Goal: Check status: Check status

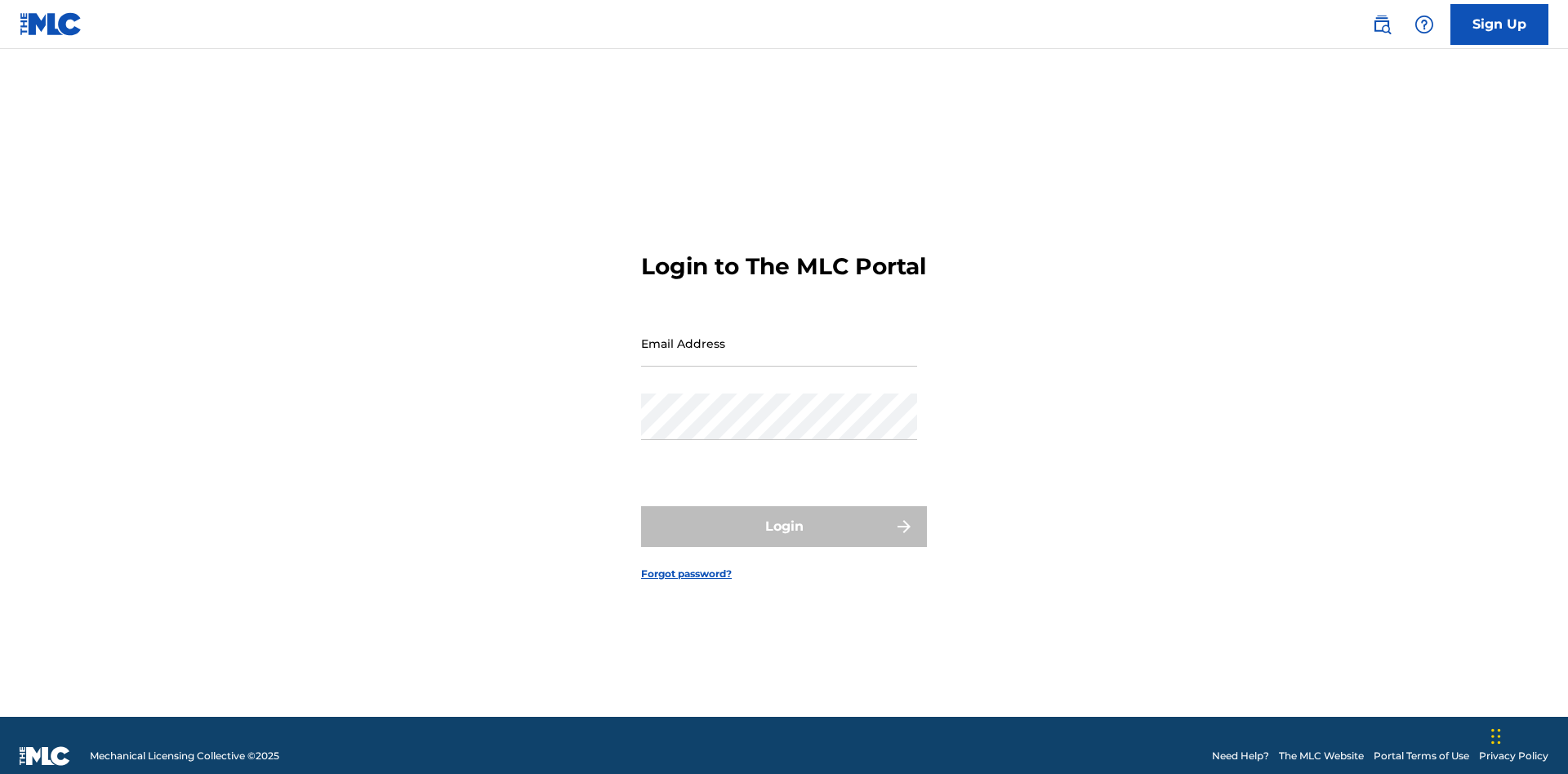
scroll to position [21, 0]
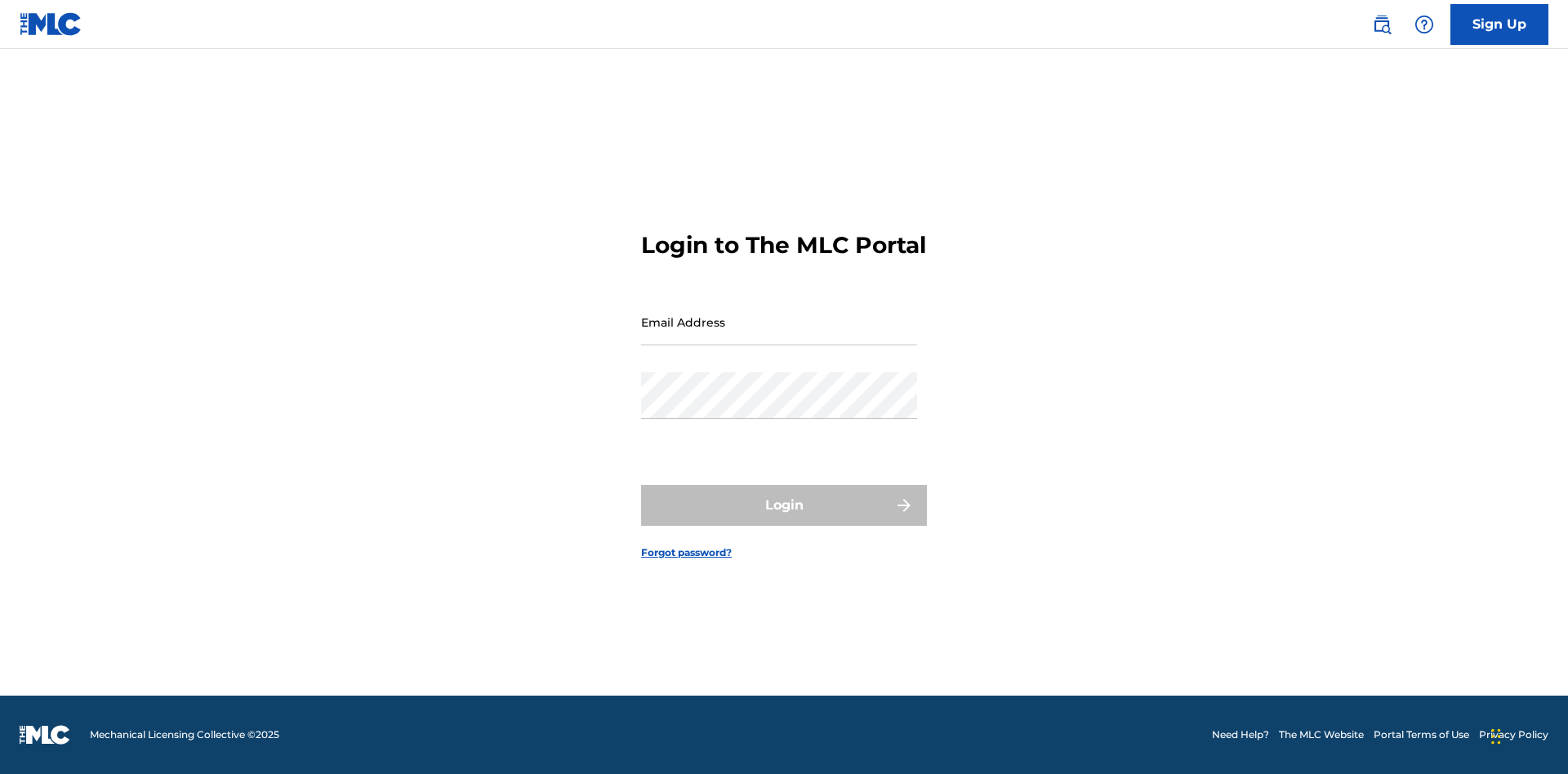
click at [779, 335] on input "Email Address" at bounding box center [778, 321] width 276 height 46
type input "Duke.McTesterson@gmail.com"
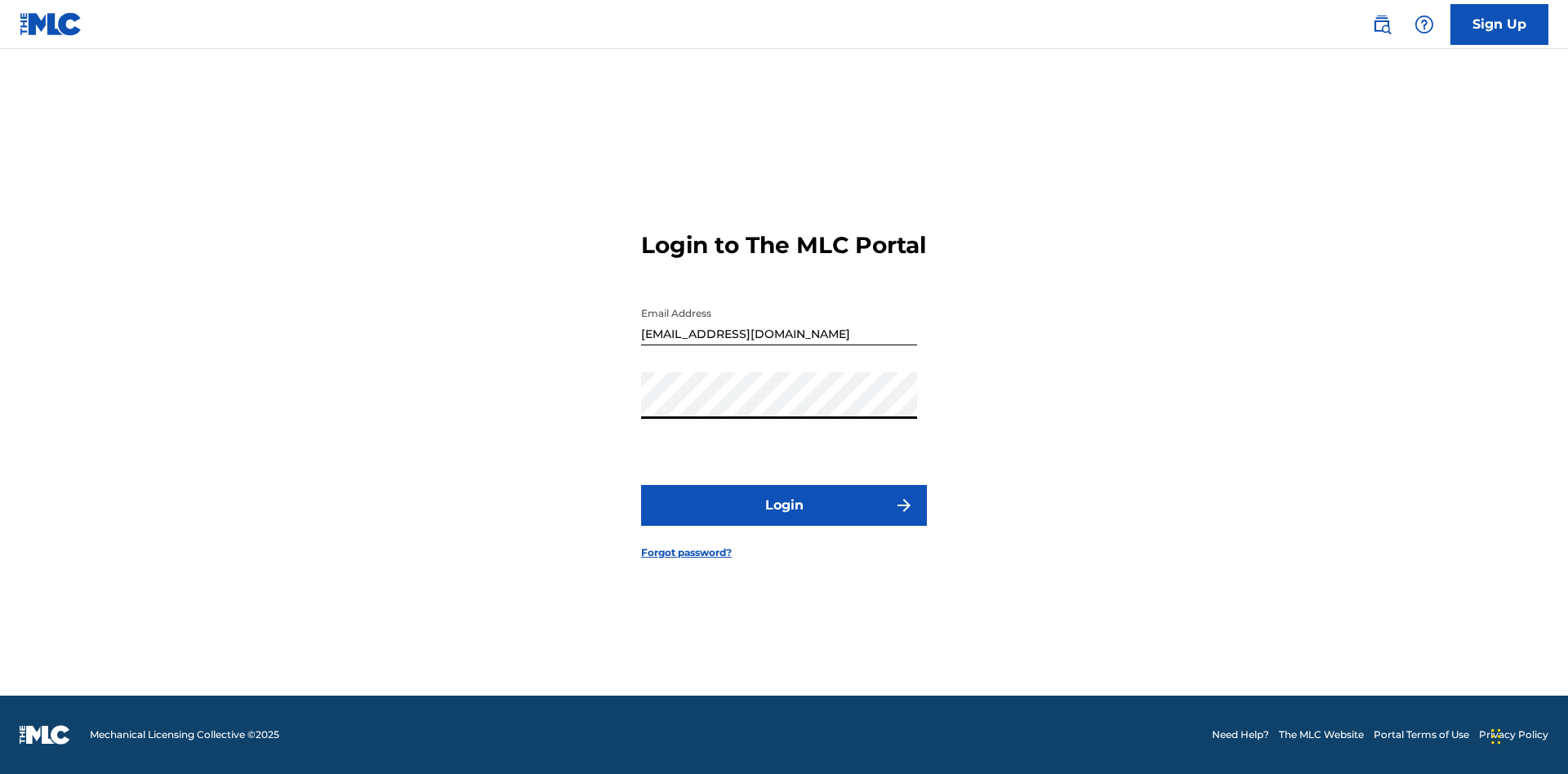
click at [784, 519] on button "Login" at bounding box center [784, 505] width 285 height 41
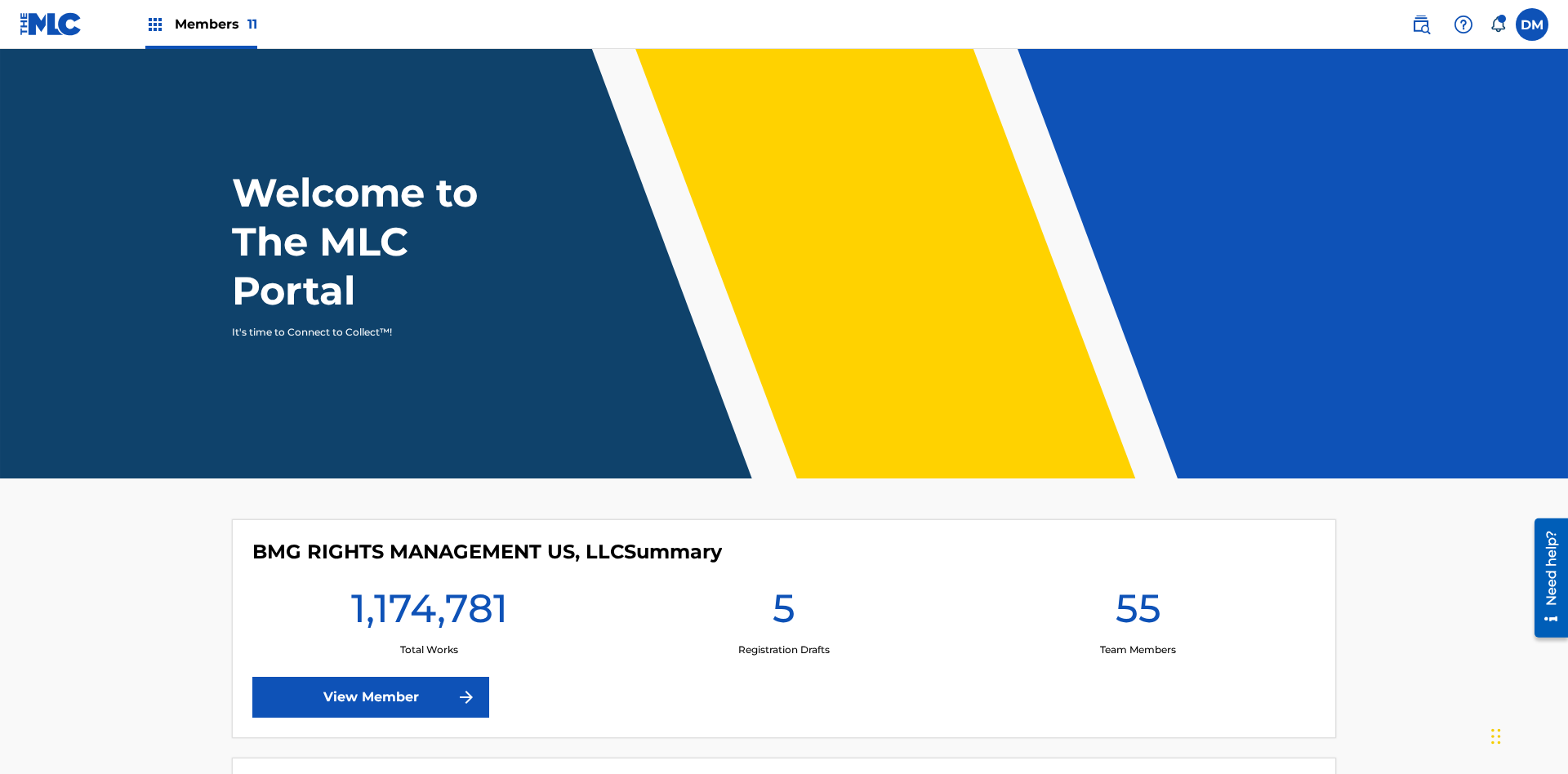
click at [200, 24] on span "Members 11" at bounding box center [216, 24] width 82 height 18
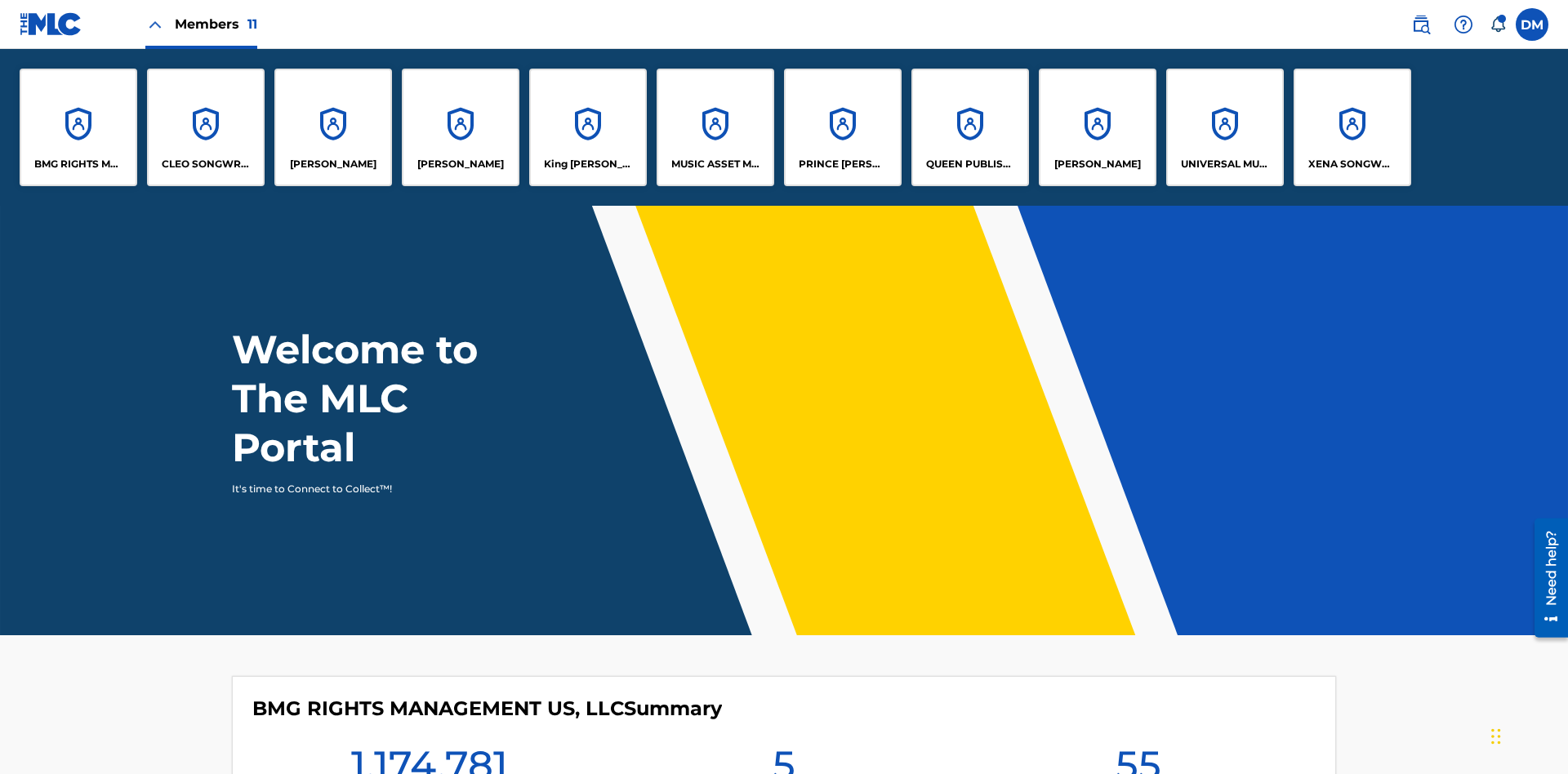
click at [1224, 164] on p "UNIVERSAL MUSIC PUB GROUP" at bounding box center [1225, 164] width 89 height 15
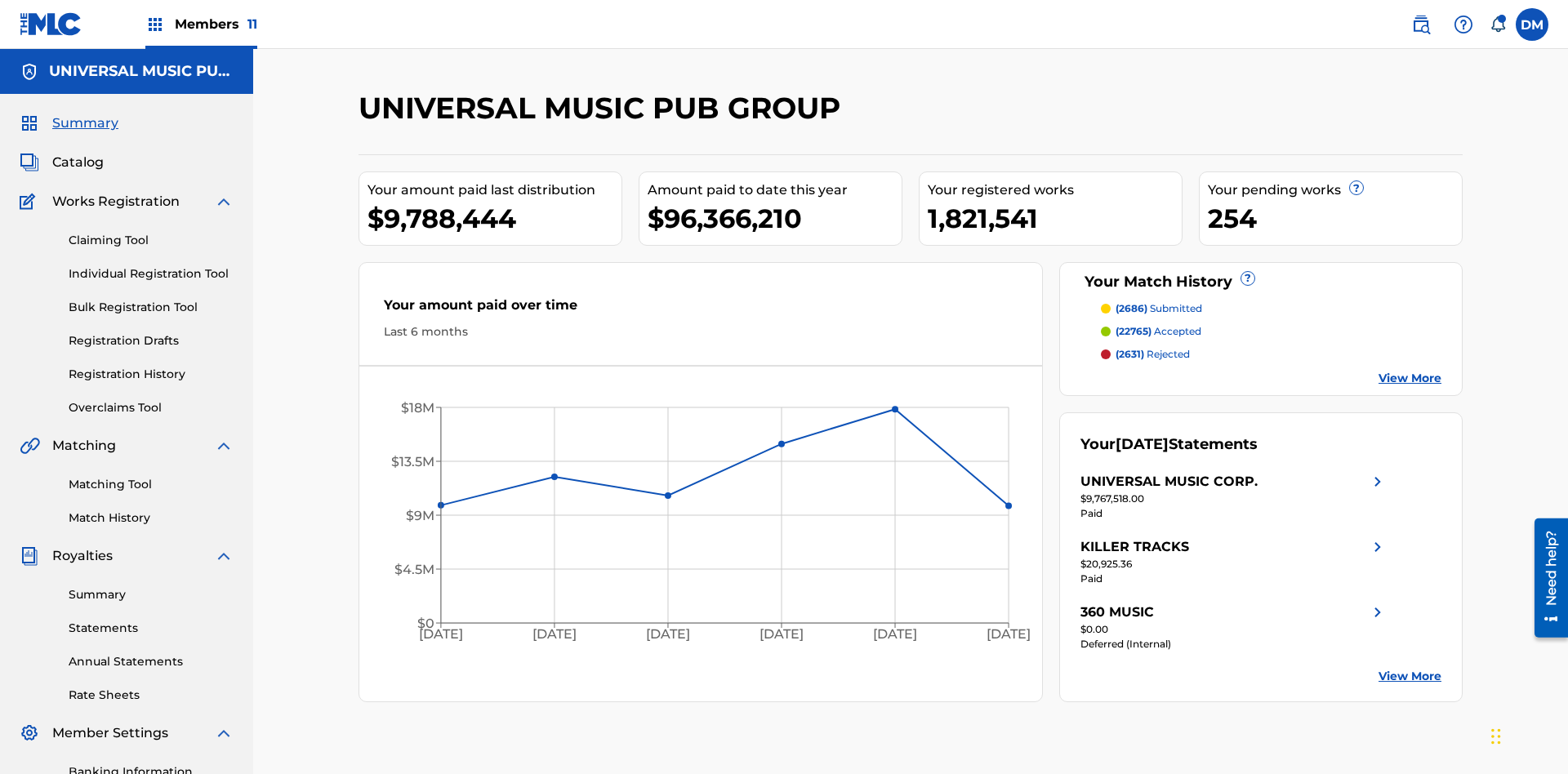
click at [151, 366] on link "Registration History" at bounding box center [151, 375] width 165 height 18
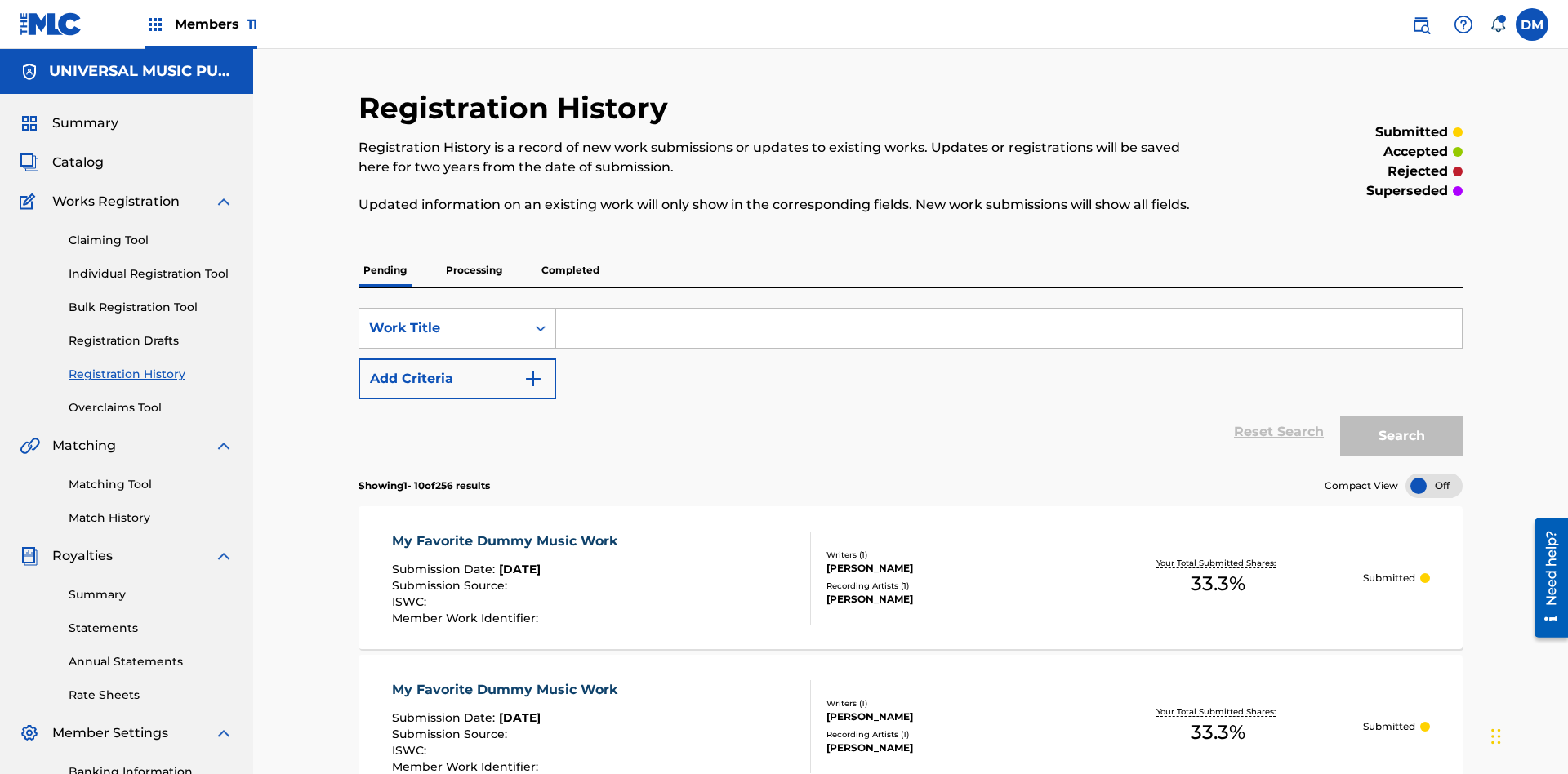
click at [474, 253] on p "Processing" at bounding box center [475, 270] width 67 height 34
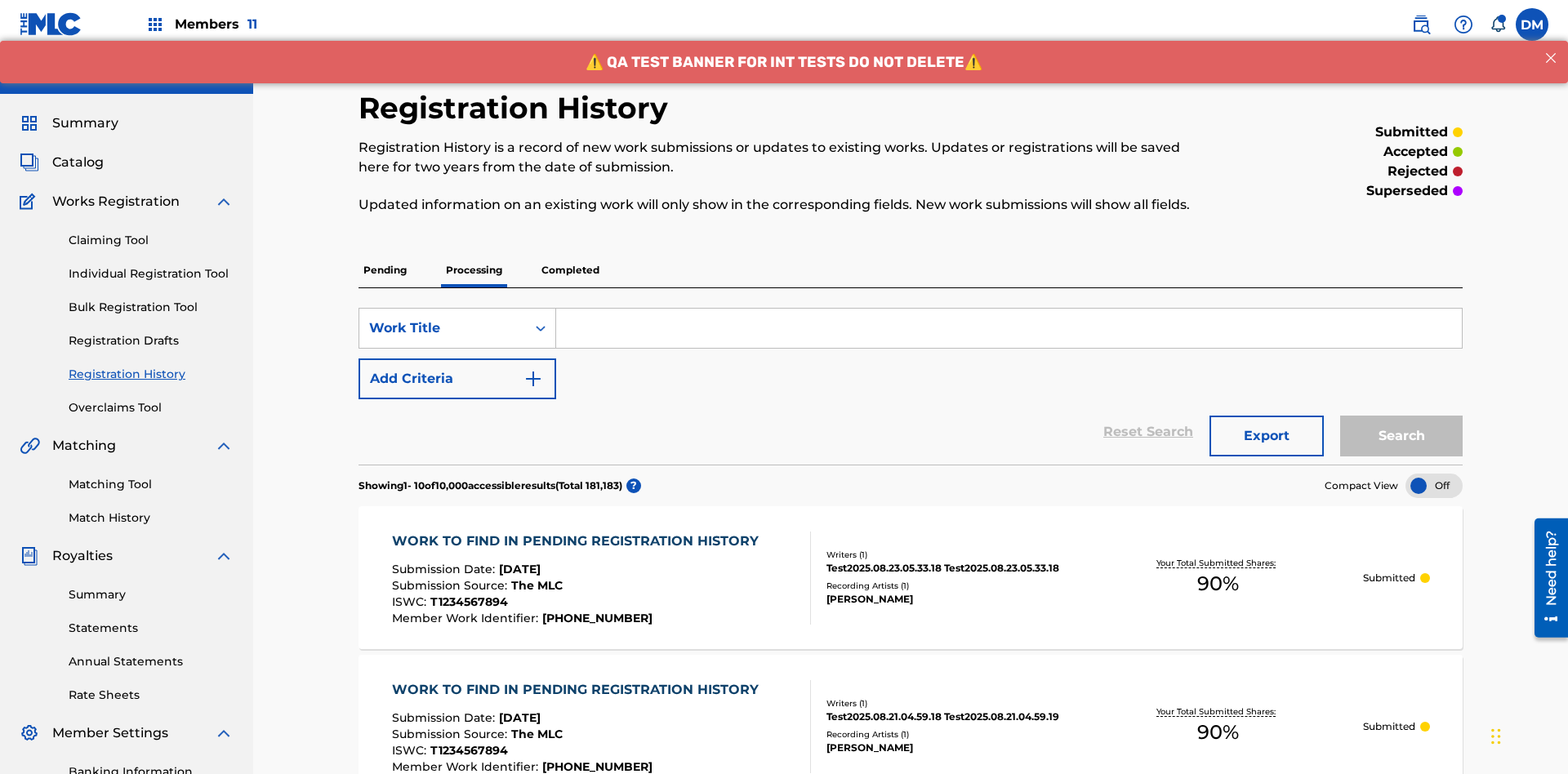
scroll to position [221, 0]
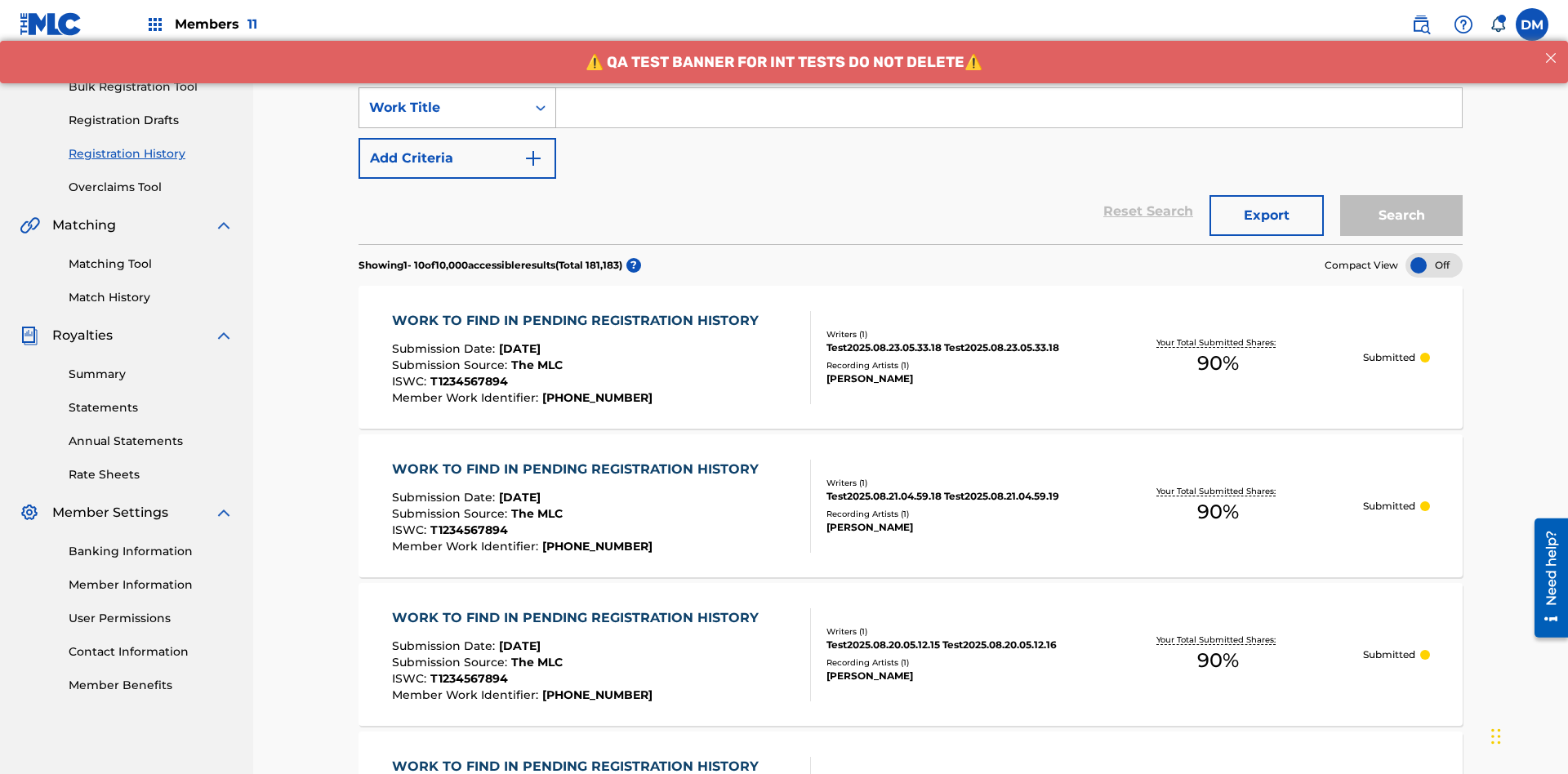
click at [442, 108] on div "Work Title" at bounding box center [443, 108] width 147 height 19
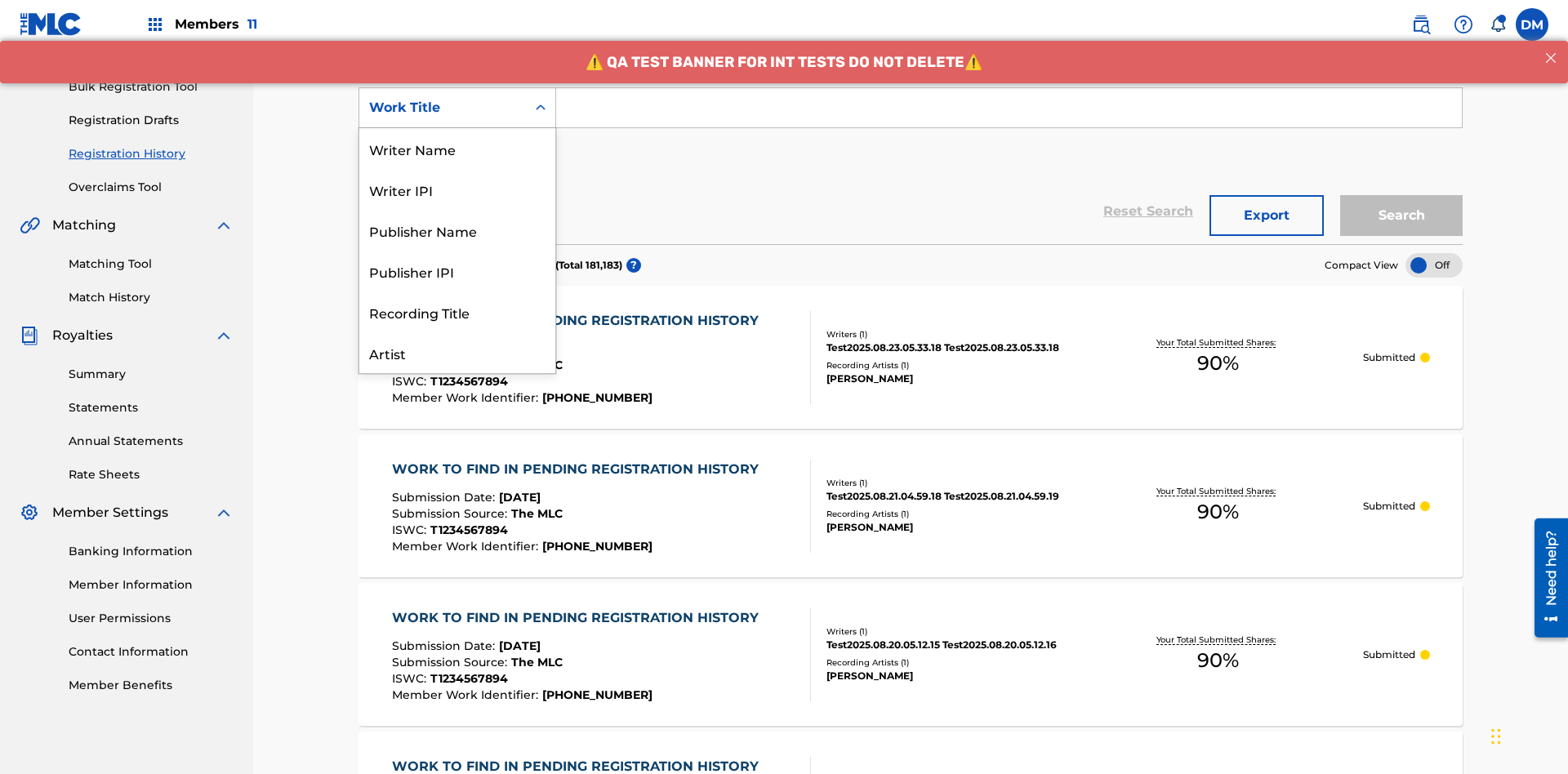
scroll to position [81, 0]
click at [457, 353] on div "Work Title" at bounding box center [457, 353] width 196 height 41
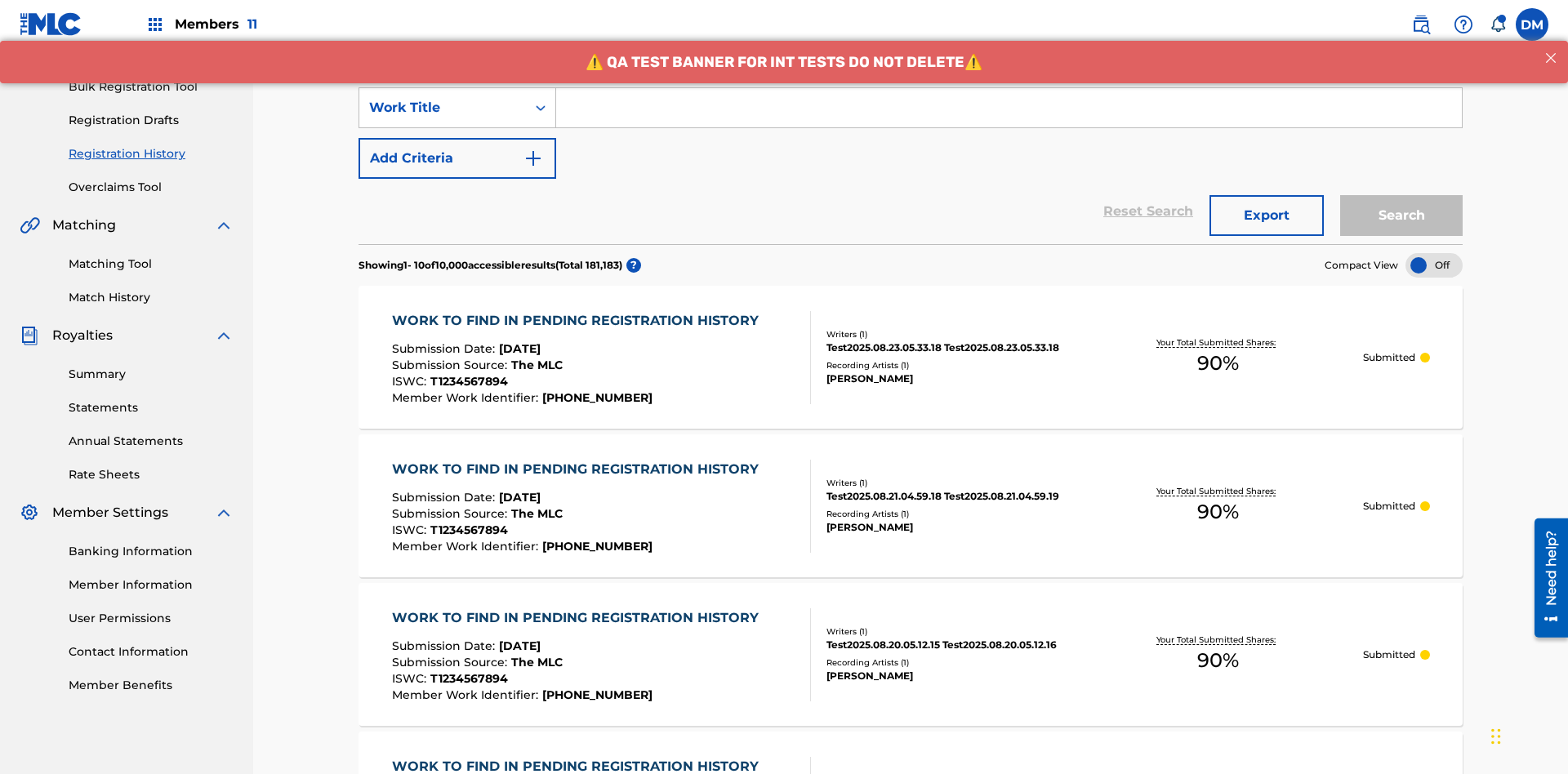
click at [457, 138] on button "Add Criteria" at bounding box center [457, 158] width 198 height 41
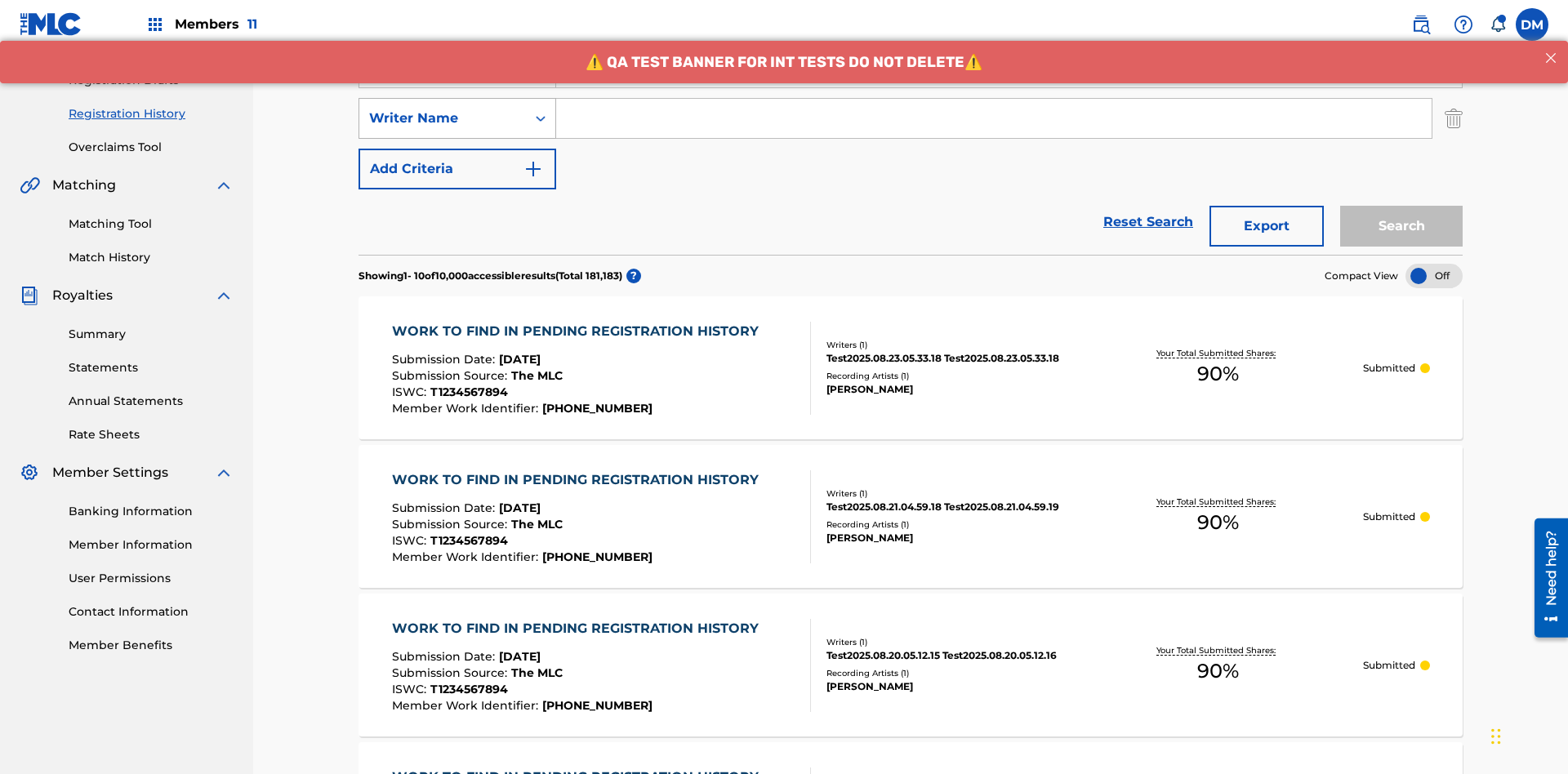
click at [442, 109] on div "Writer Name" at bounding box center [443, 118] width 147 height 19
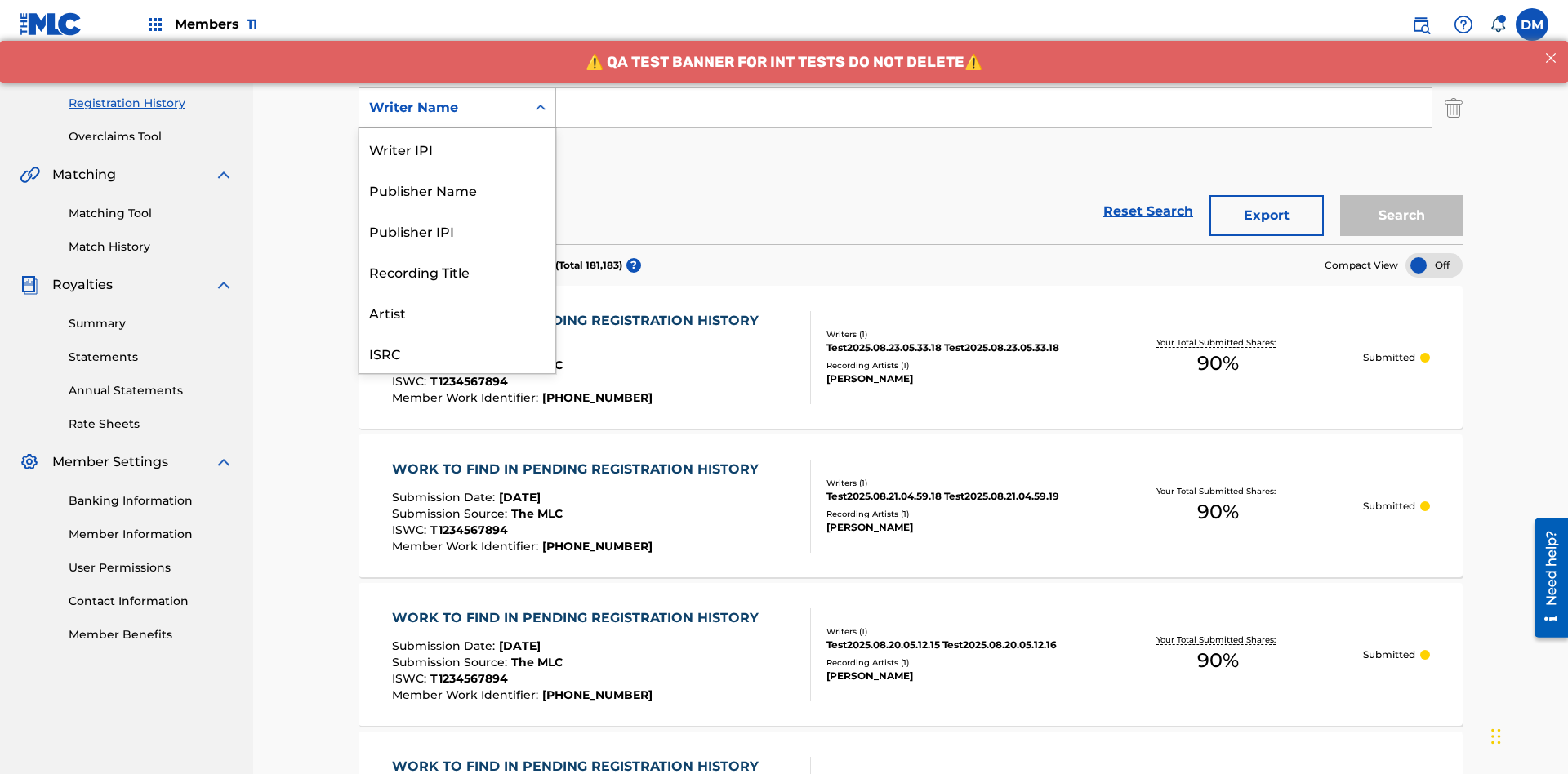
scroll to position [41, 0]
click at [457, 230] on div "Recording Title" at bounding box center [457, 230] width 196 height 41
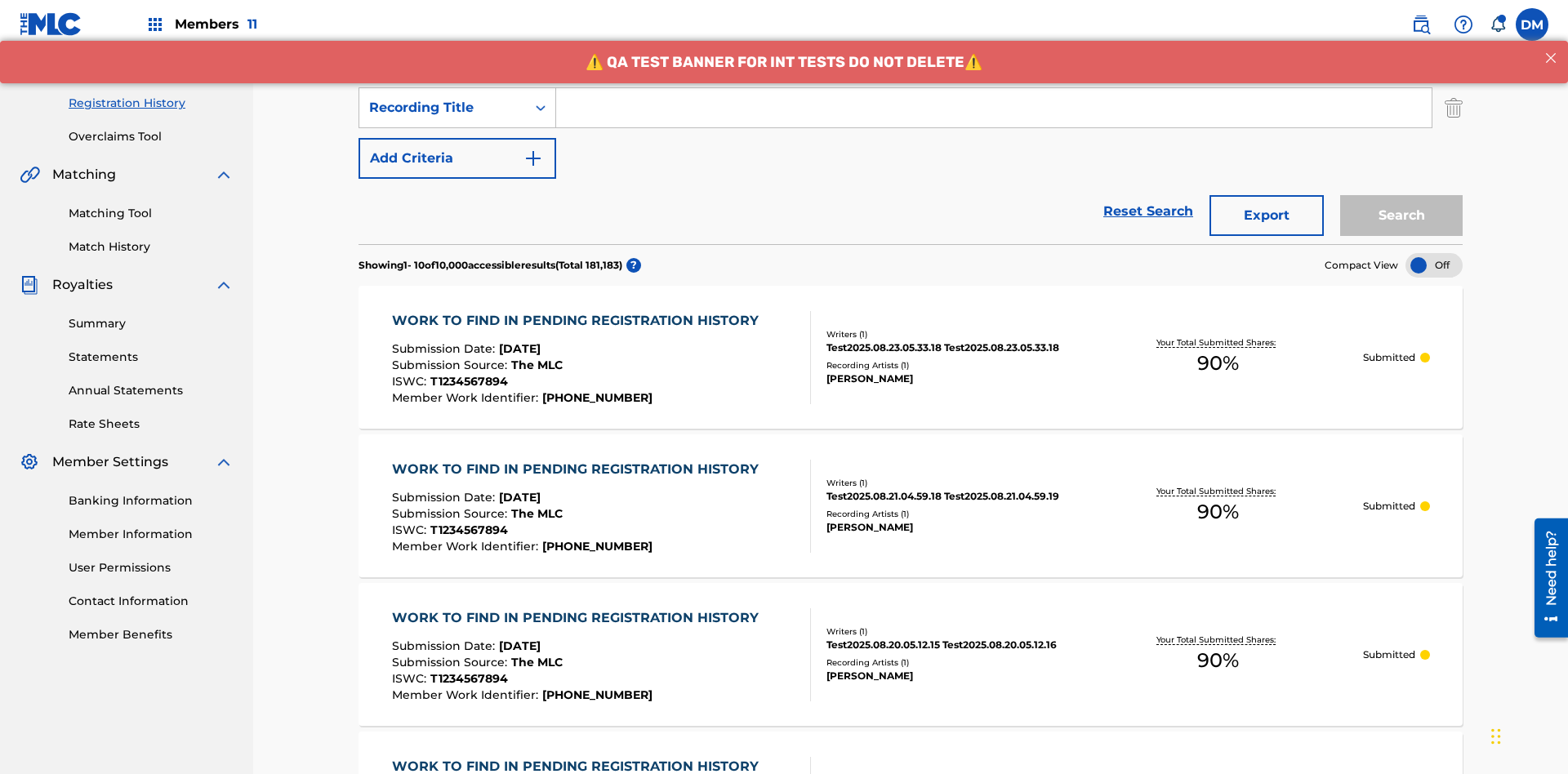
click at [457, 138] on button "Add Criteria" at bounding box center [457, 158] width 198 height 41
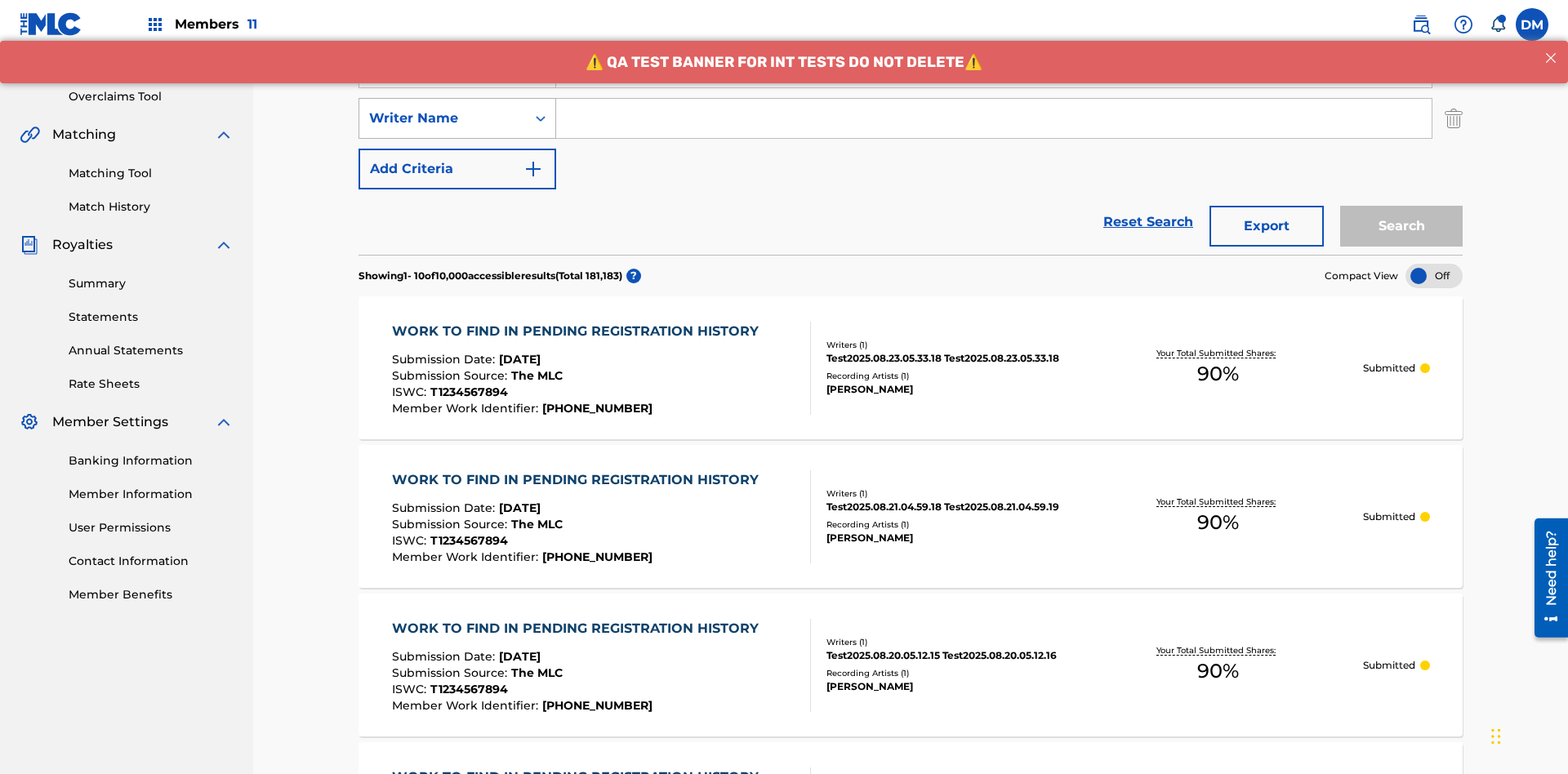
click at [442, 109] on div "Writer Name" at bounding box center [443, 118] width 147 height 19
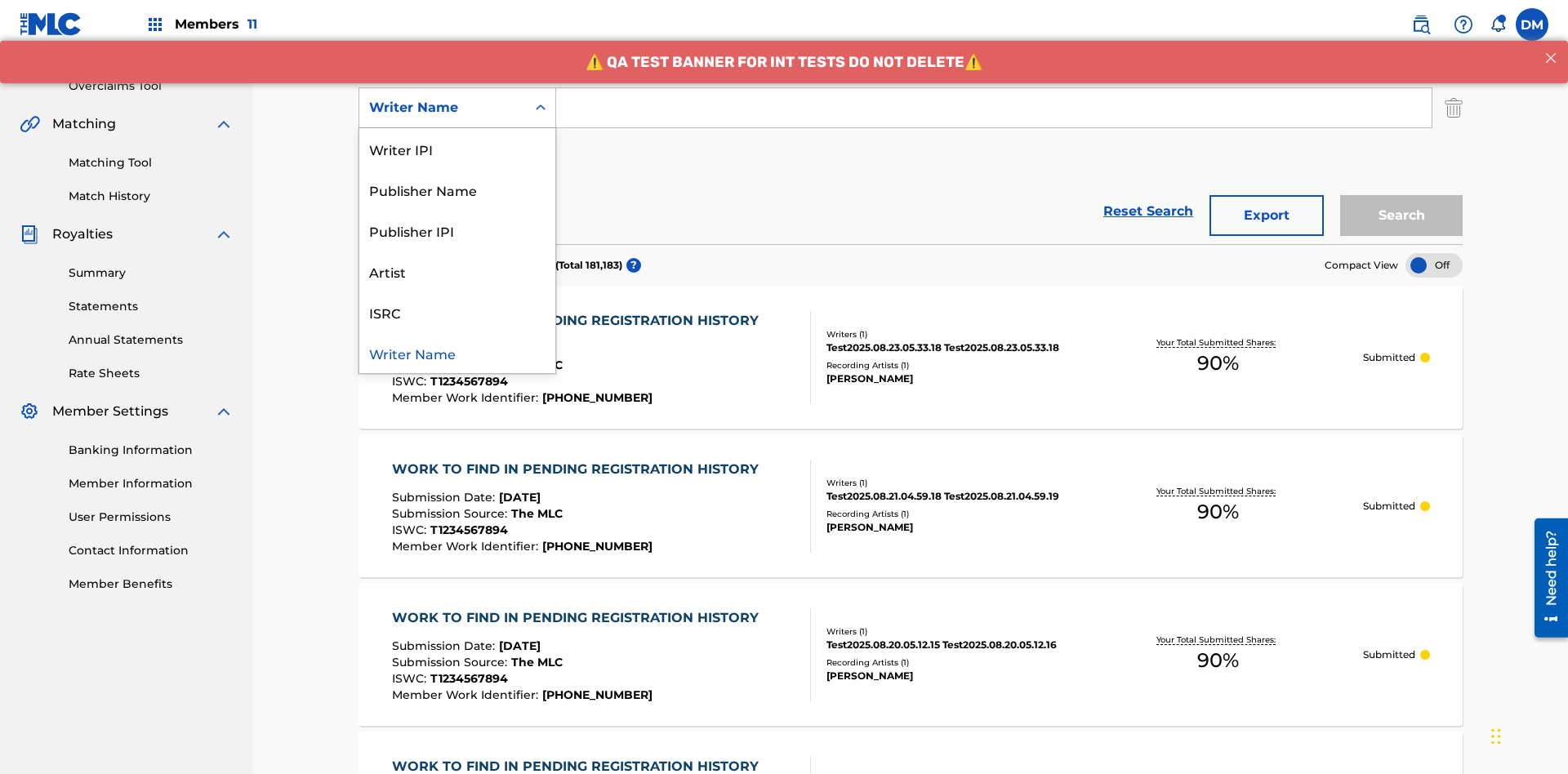
click at [457, 312] on div "ISRC" at bounding box center [457, 312] width 196 height 41
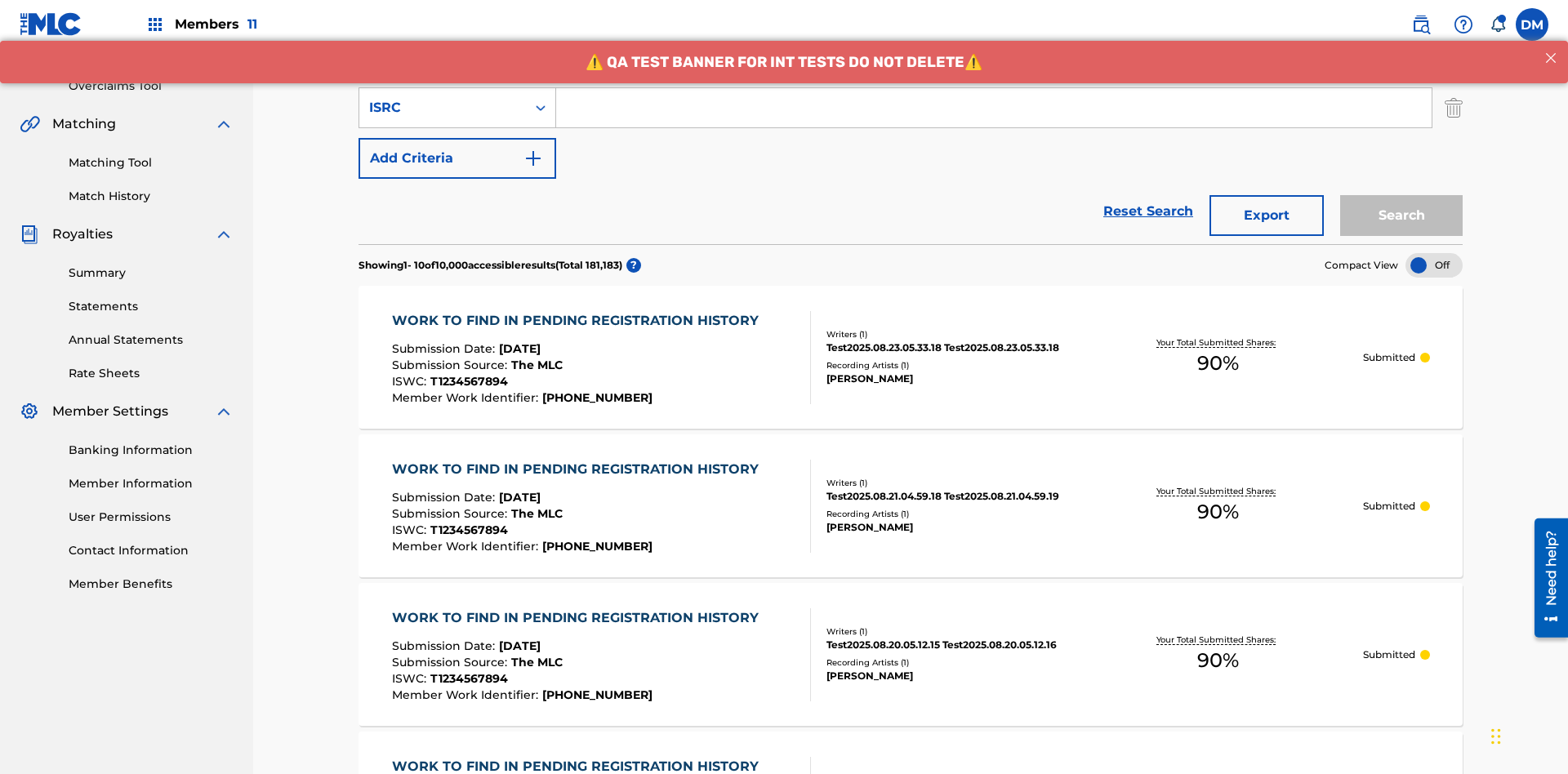
click at [457, 138] on button "Add Criteria" at bounding box center [457, 158] width 198 height 41
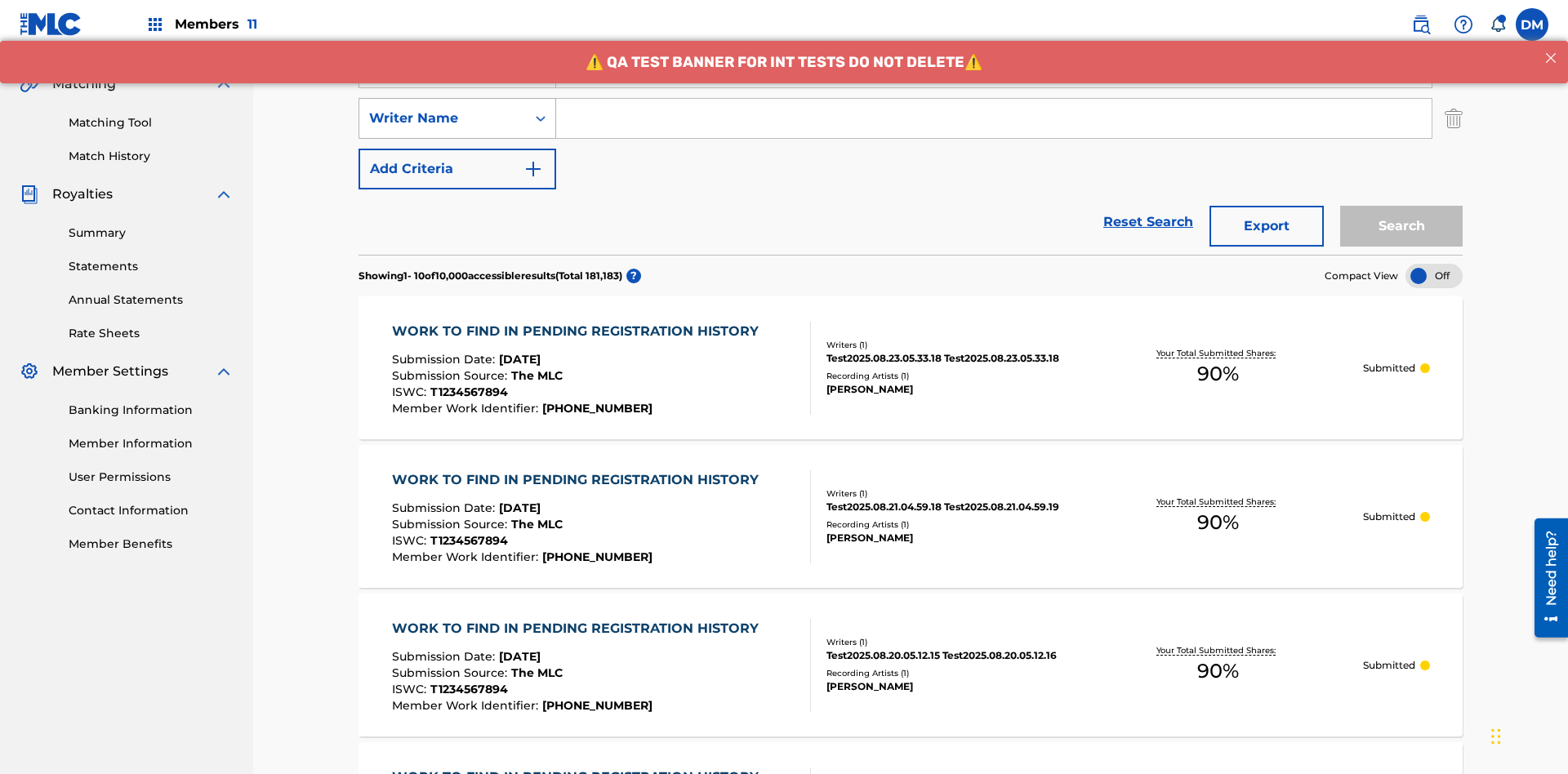
click at [442, 109] on div "Writer Name" at bounding box center [443, 118] width 147 height 19
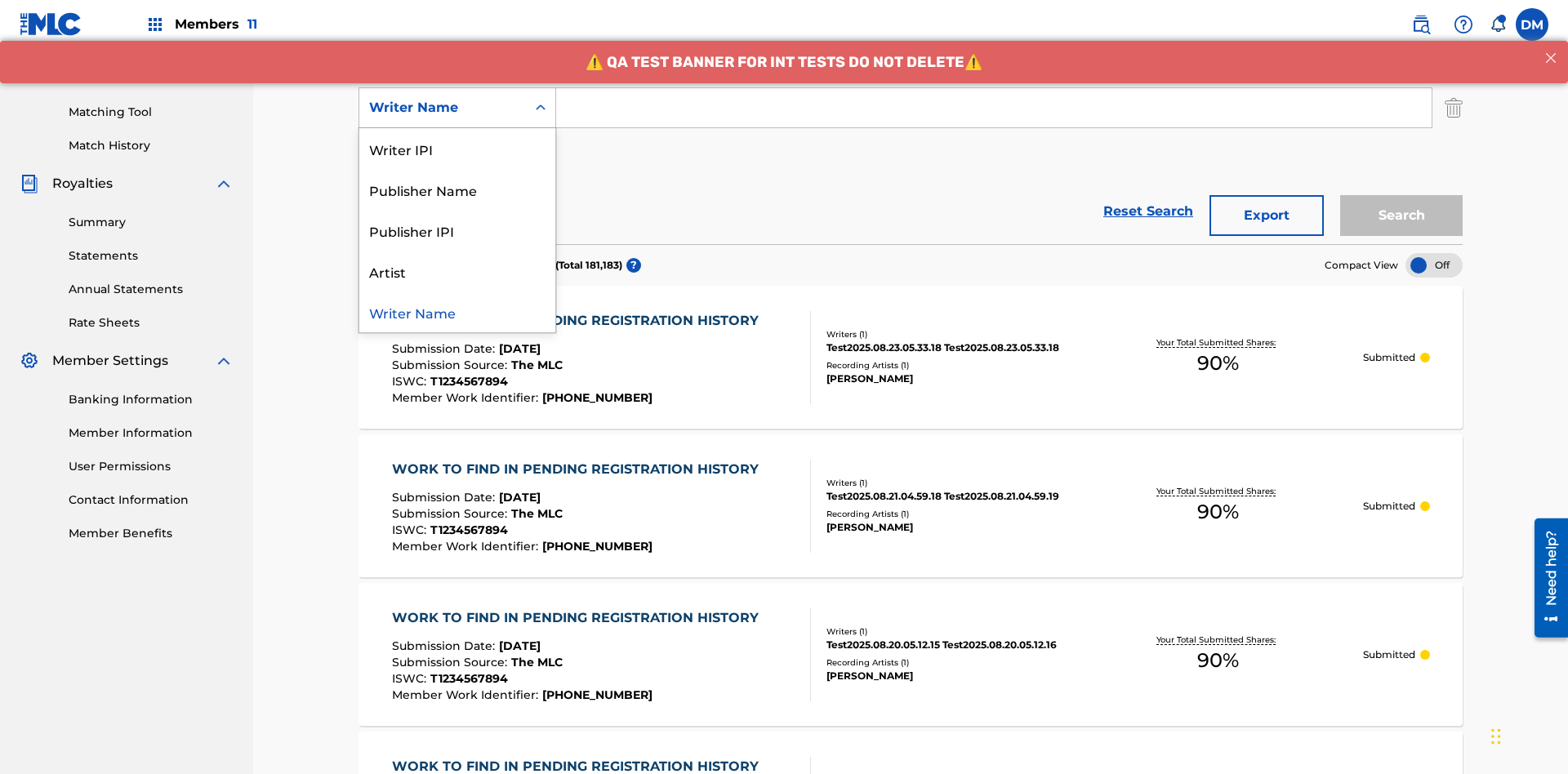
click at [457, 312] on div "Writer Name" at bounding box center [457, 312] width 196 height 41
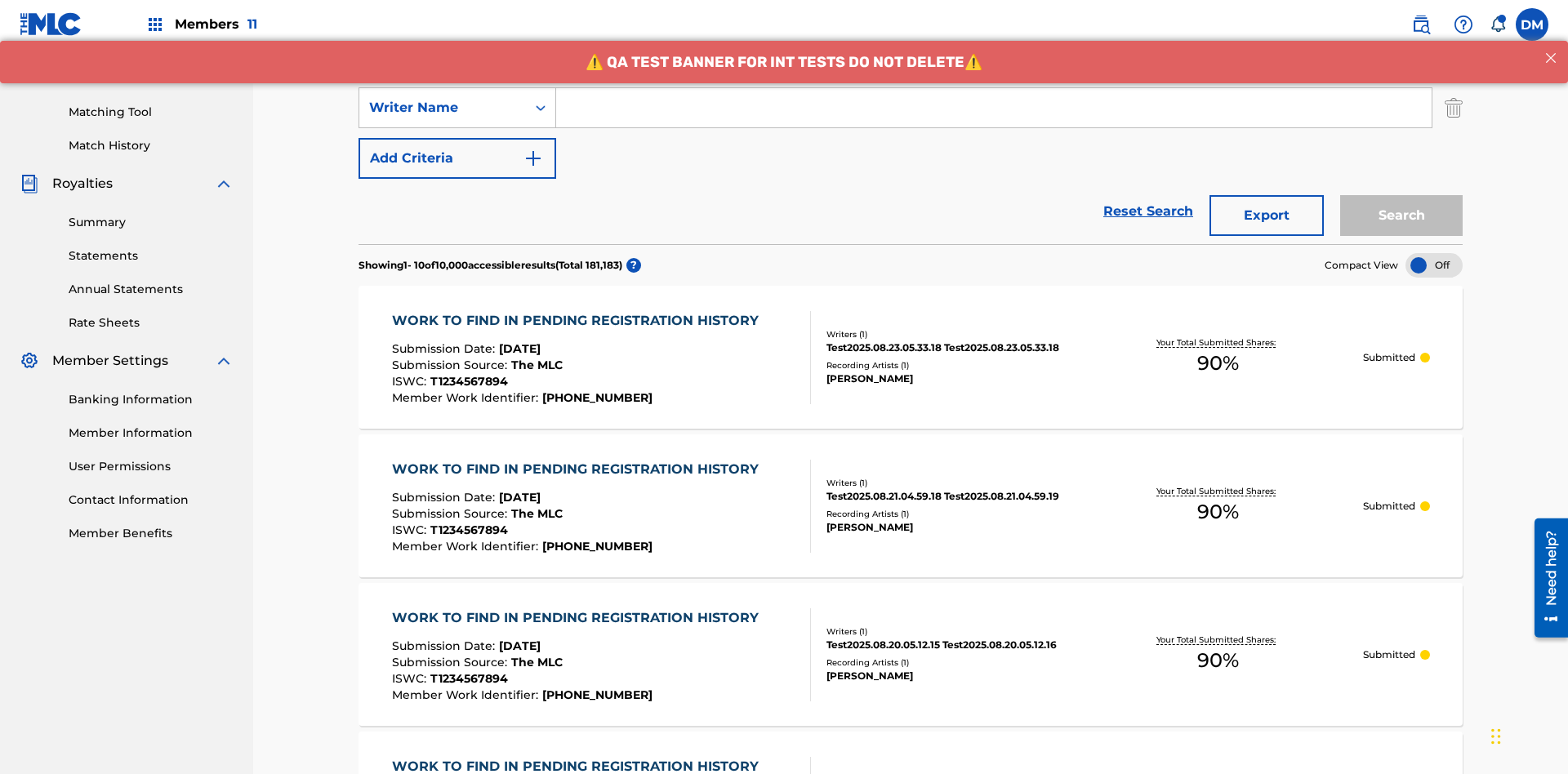
click at [457, 138] on button "Add Criteria" at bounding box center [457, 158] width 198 height 41
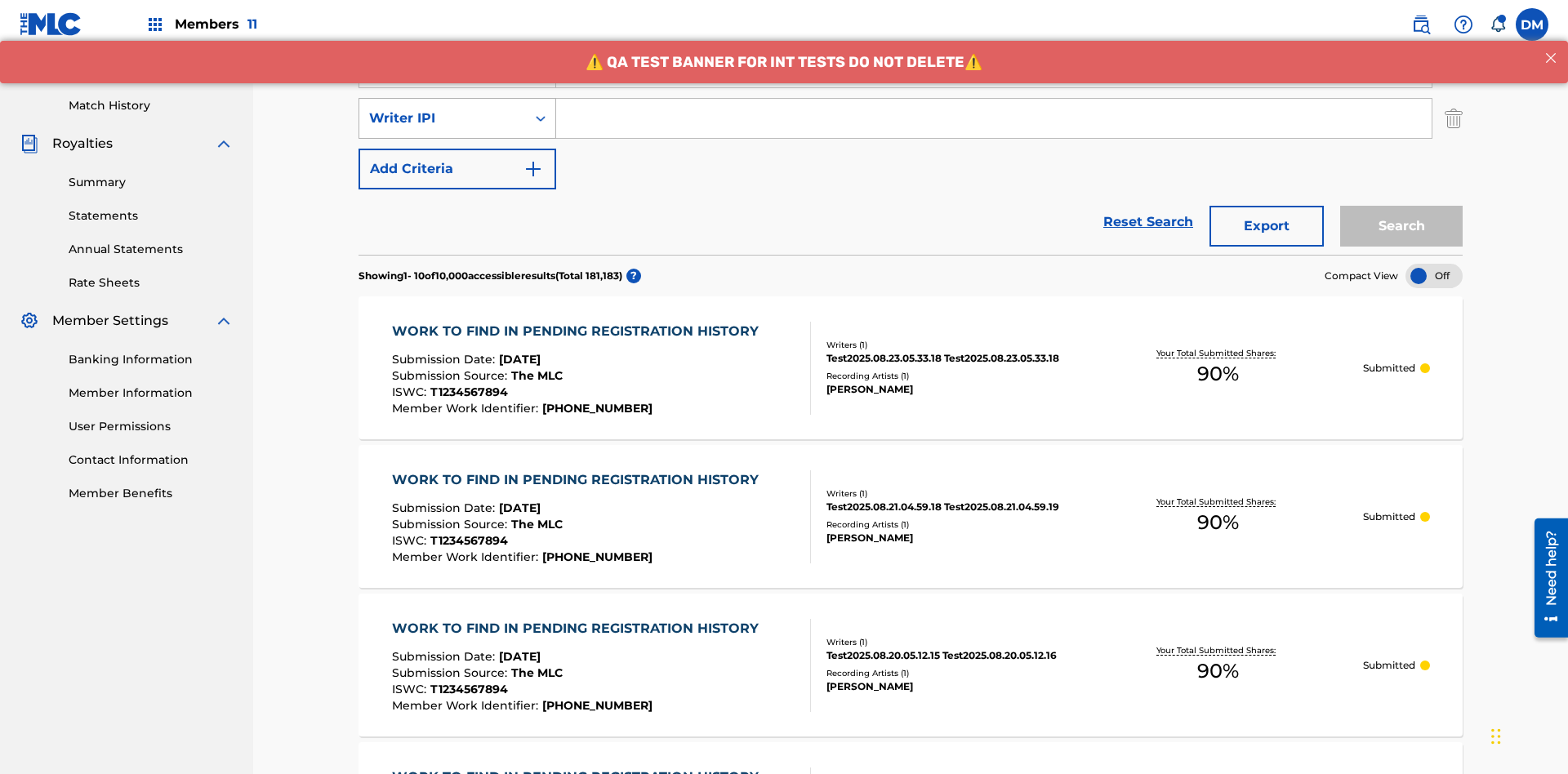
click at [442, 109] on div "Writer IPI" at bounding box center [443, 118] width 147 height 19
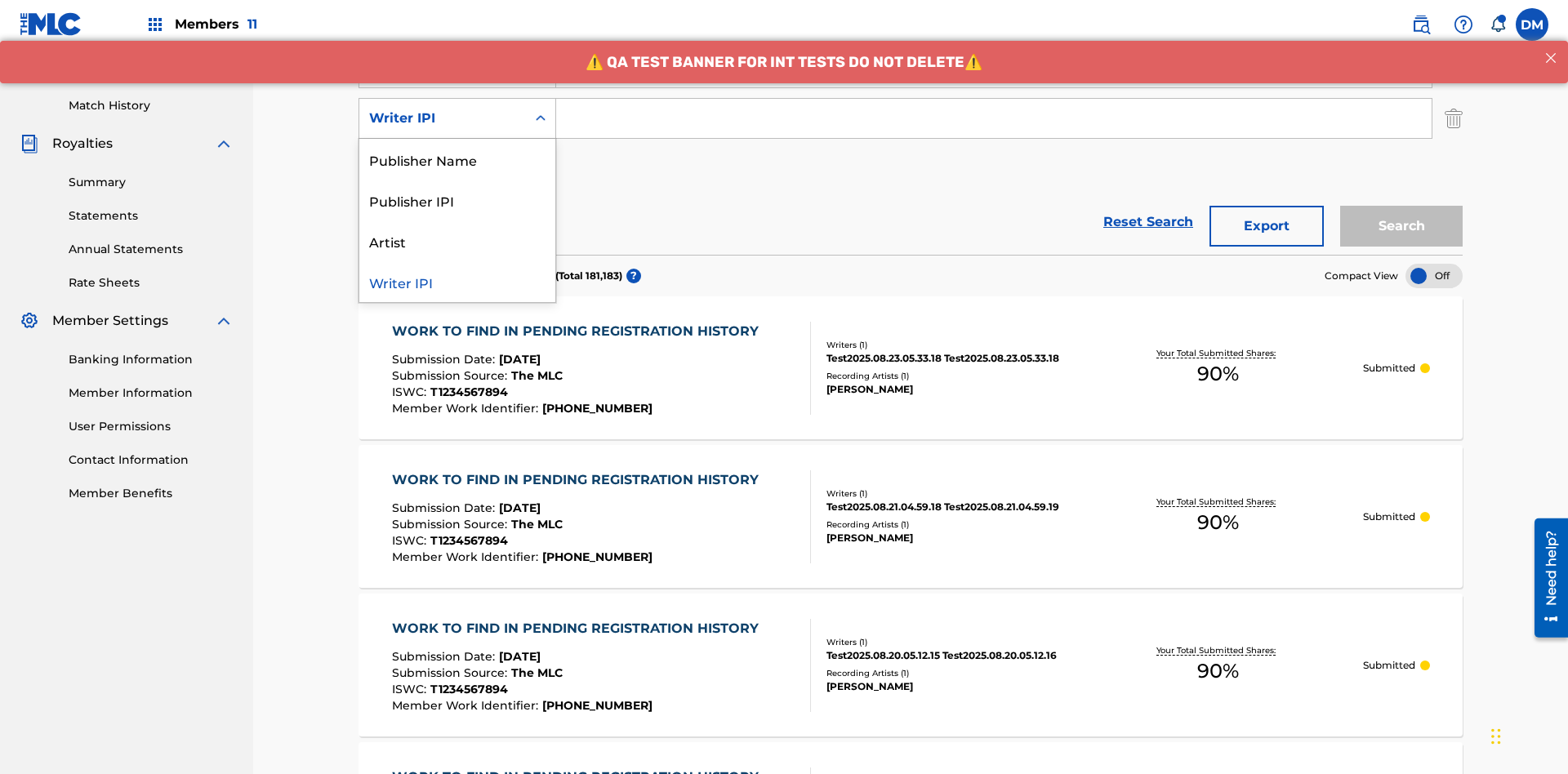
scroll to position [423, 0]
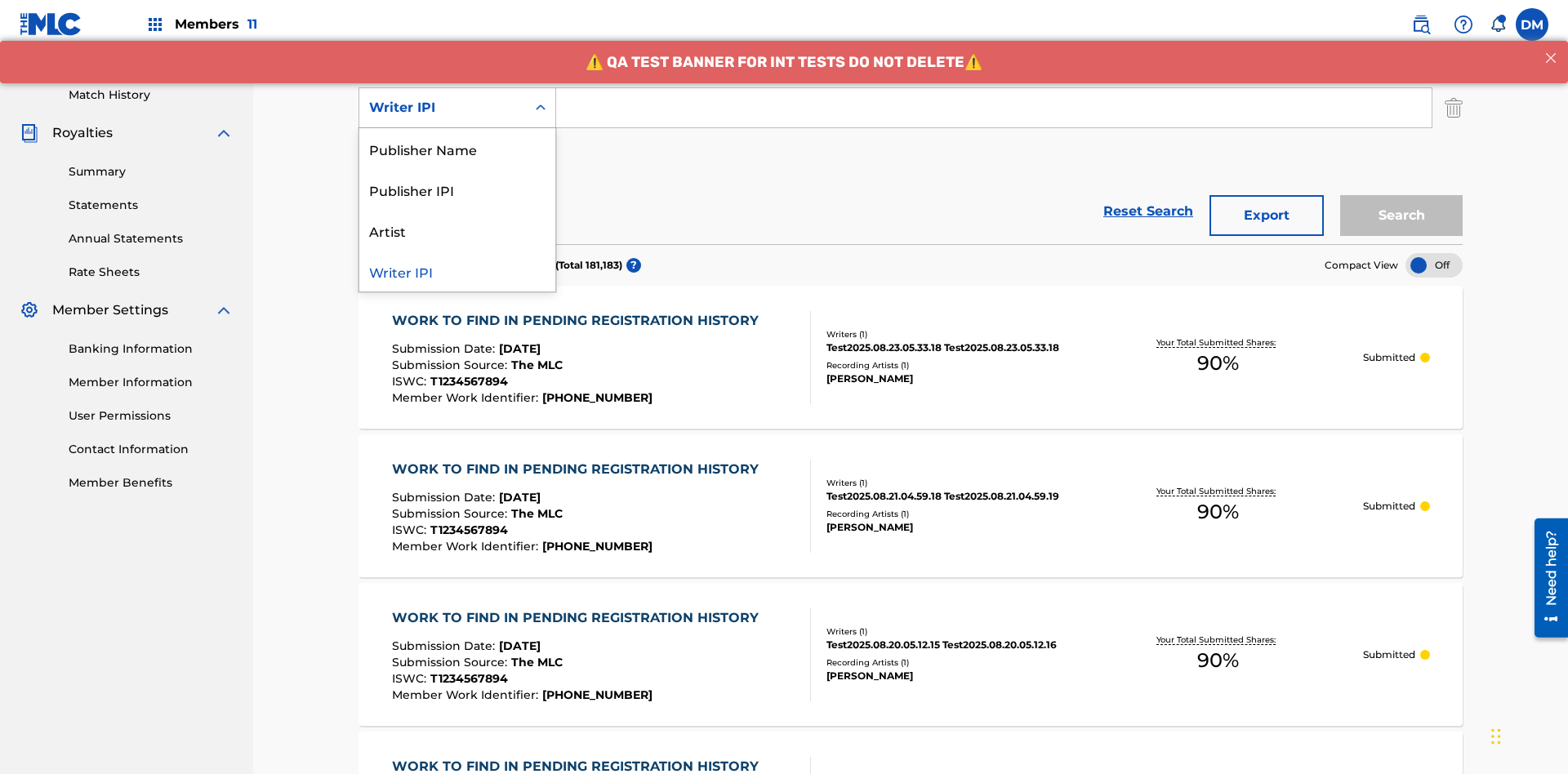
click at [457, 149] on div "Publisher Name" at bounding box center [457, 148] width 196 height 41
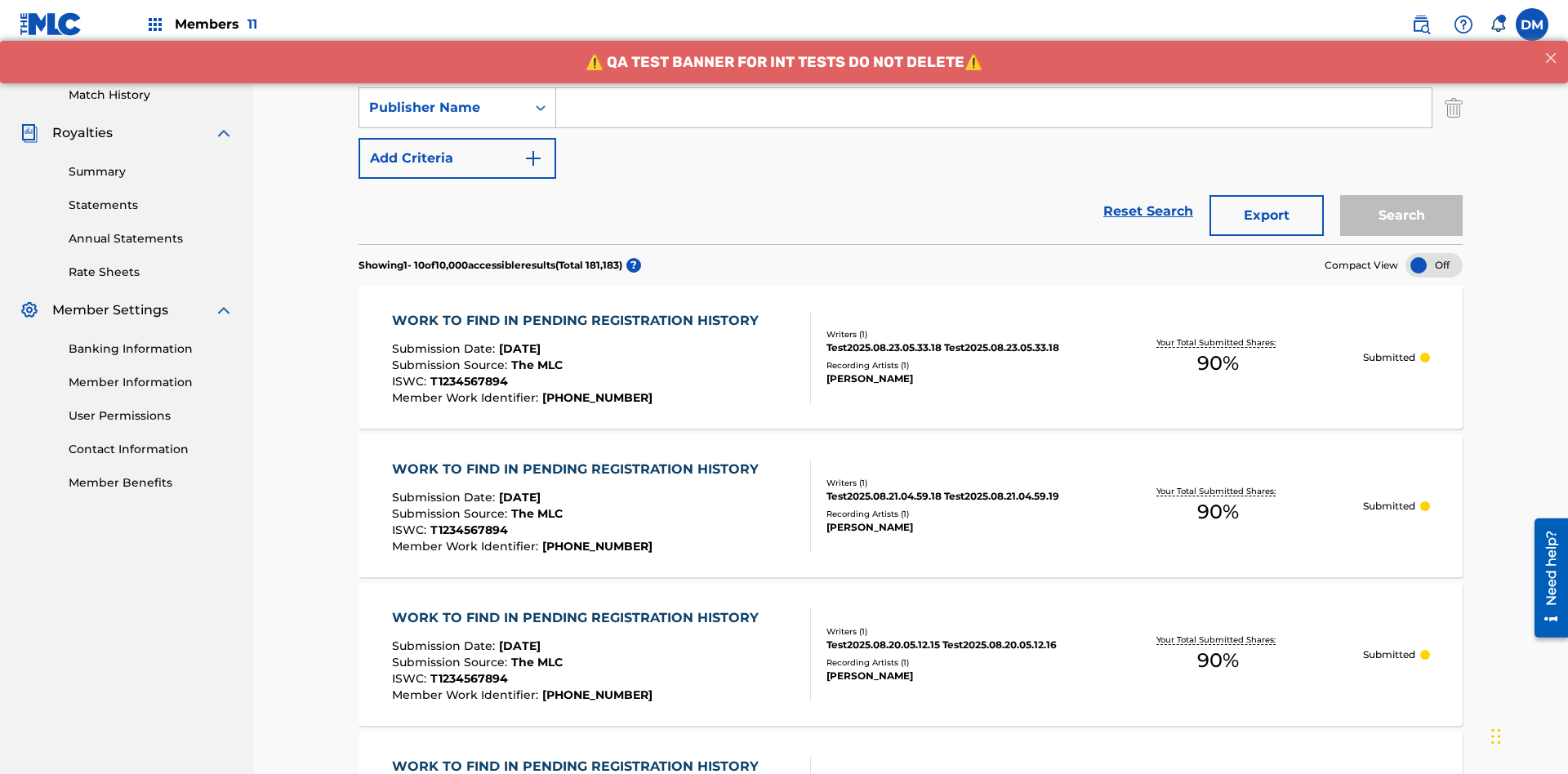
click at [457, 138] on button "Add Criteria" at bounding box center [457, 158] width 198 height 41
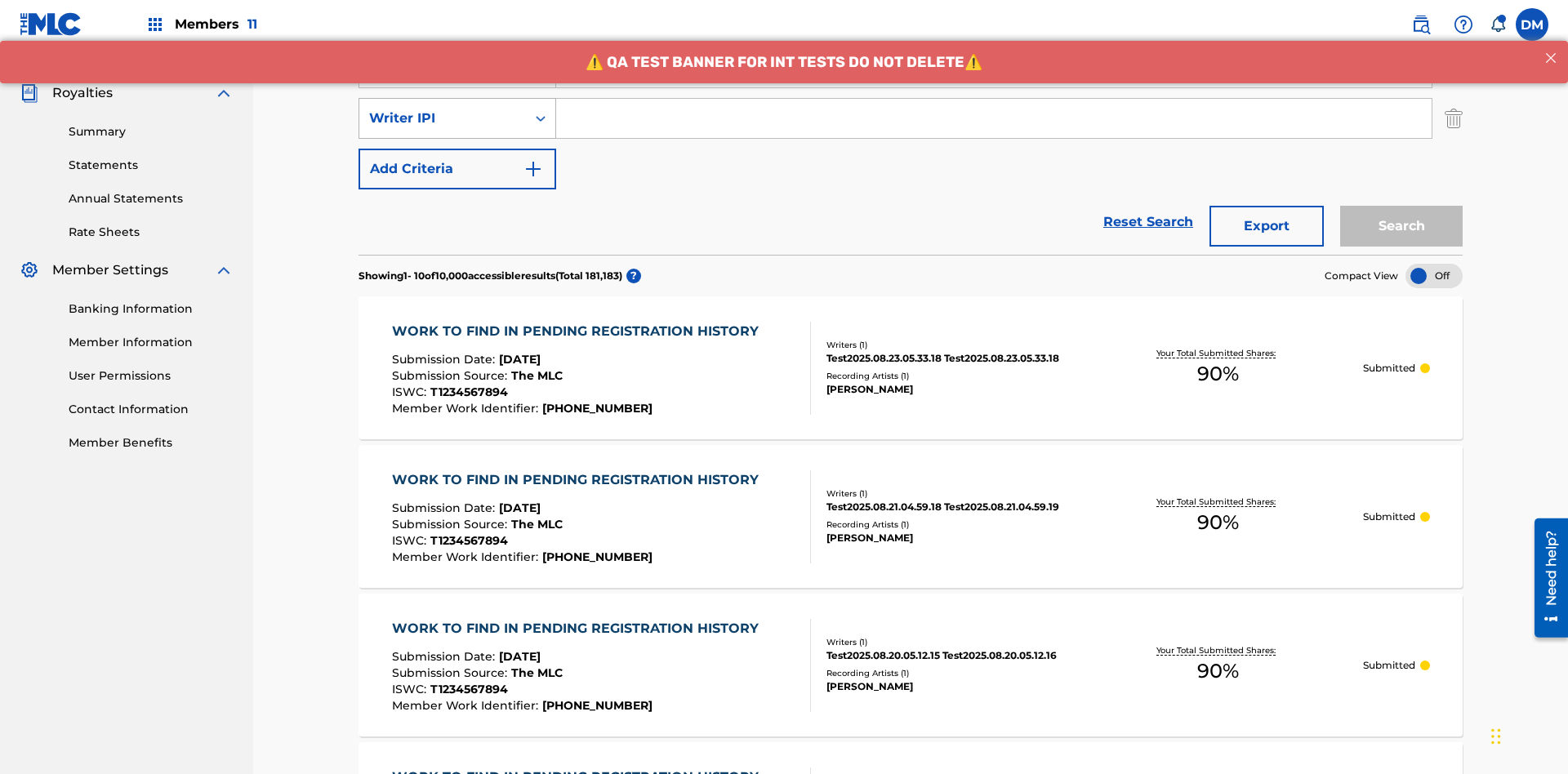
click at [442, 109] on div "Writer IPI" at bounding box center [443, 118] width 147 height 19
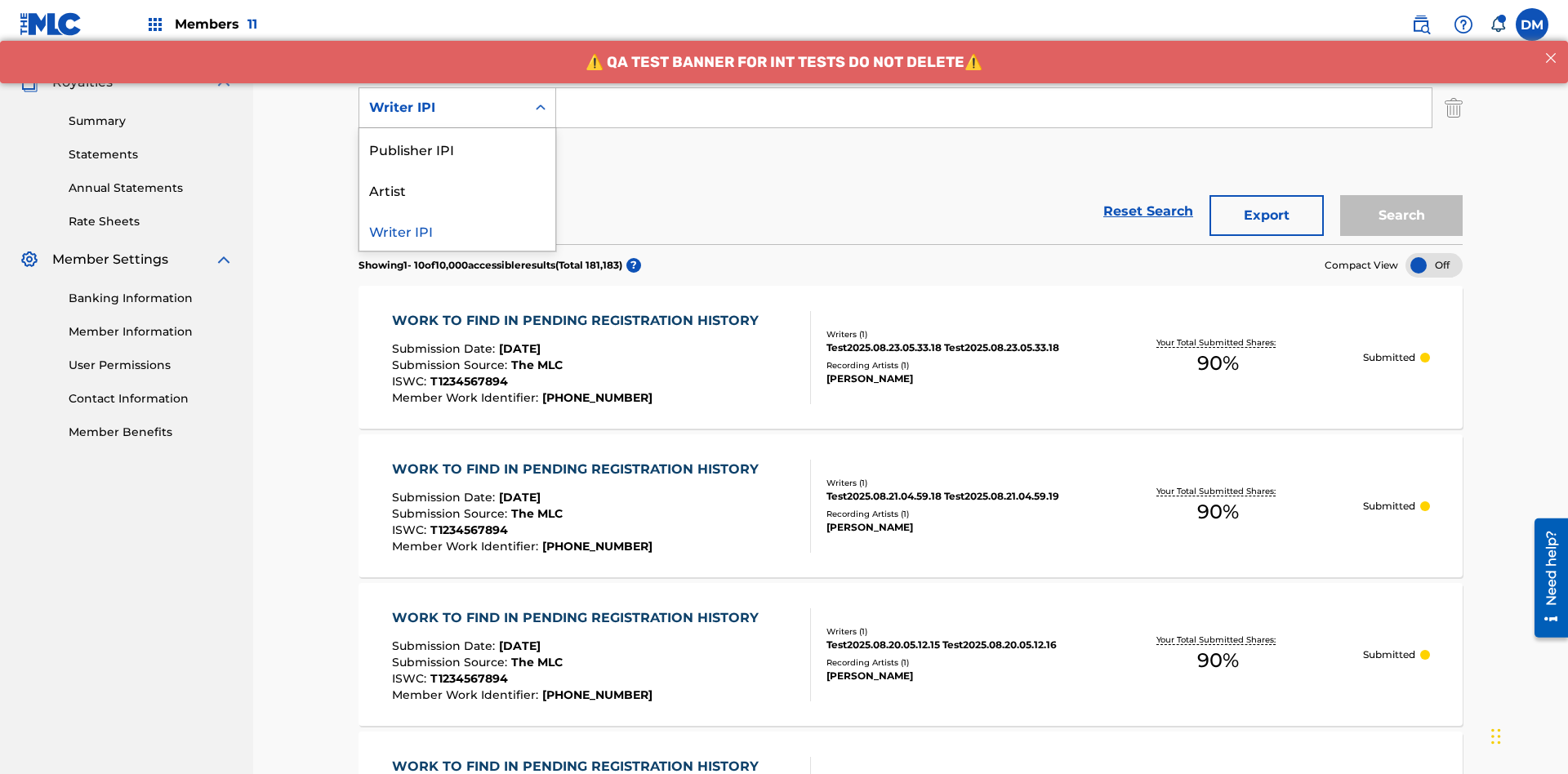
click at [457, 149] on div "Publisher IPI" at bounding box center [457, 148] width 196 height 41
click at [457, 138] on button "Add Criteria" at bounding box center [457, 158] width 198 height 41
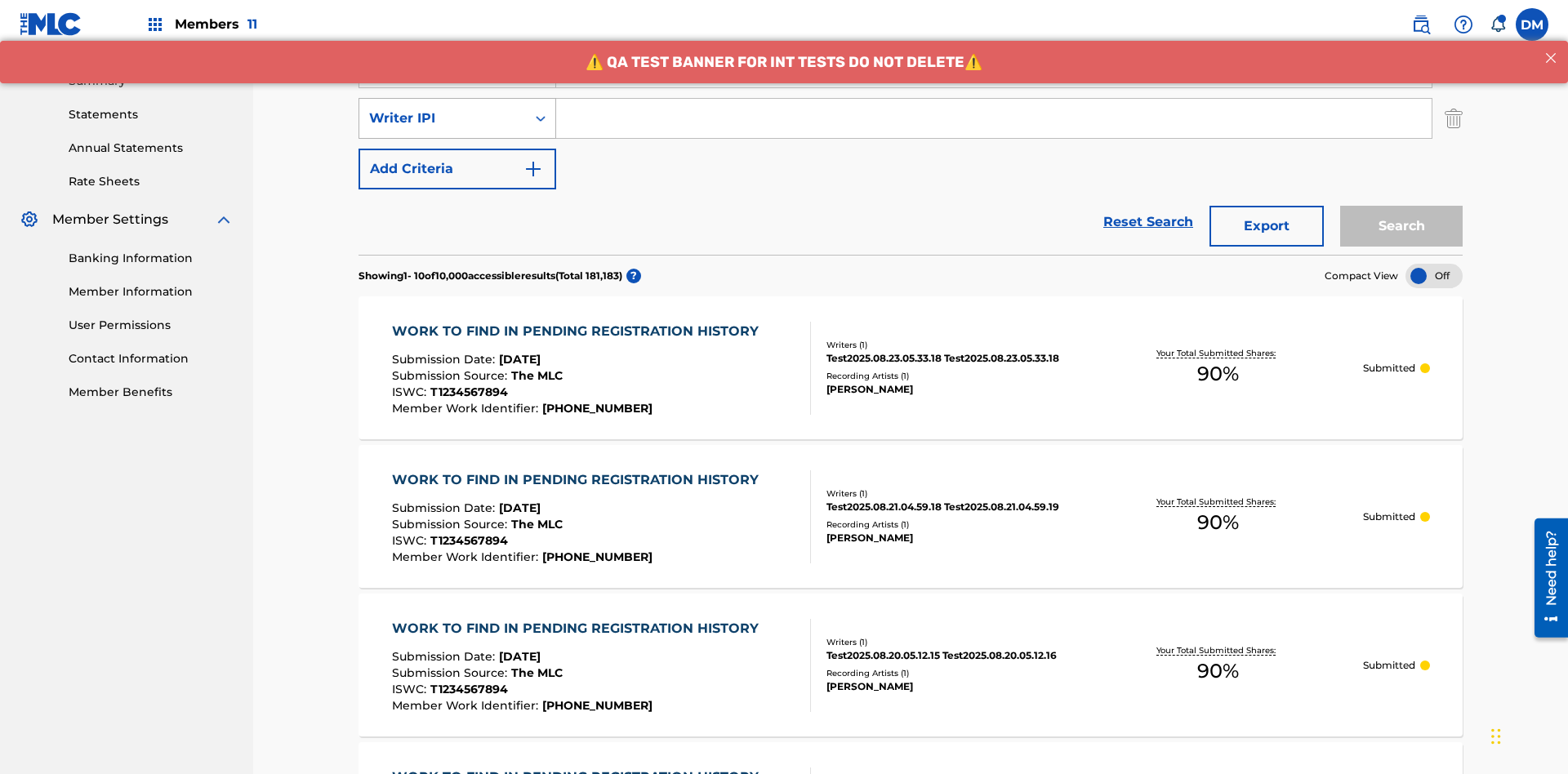
click at [442, 109] on div "Writer IPI" at bounding box center [443, 118] width 147 height 19
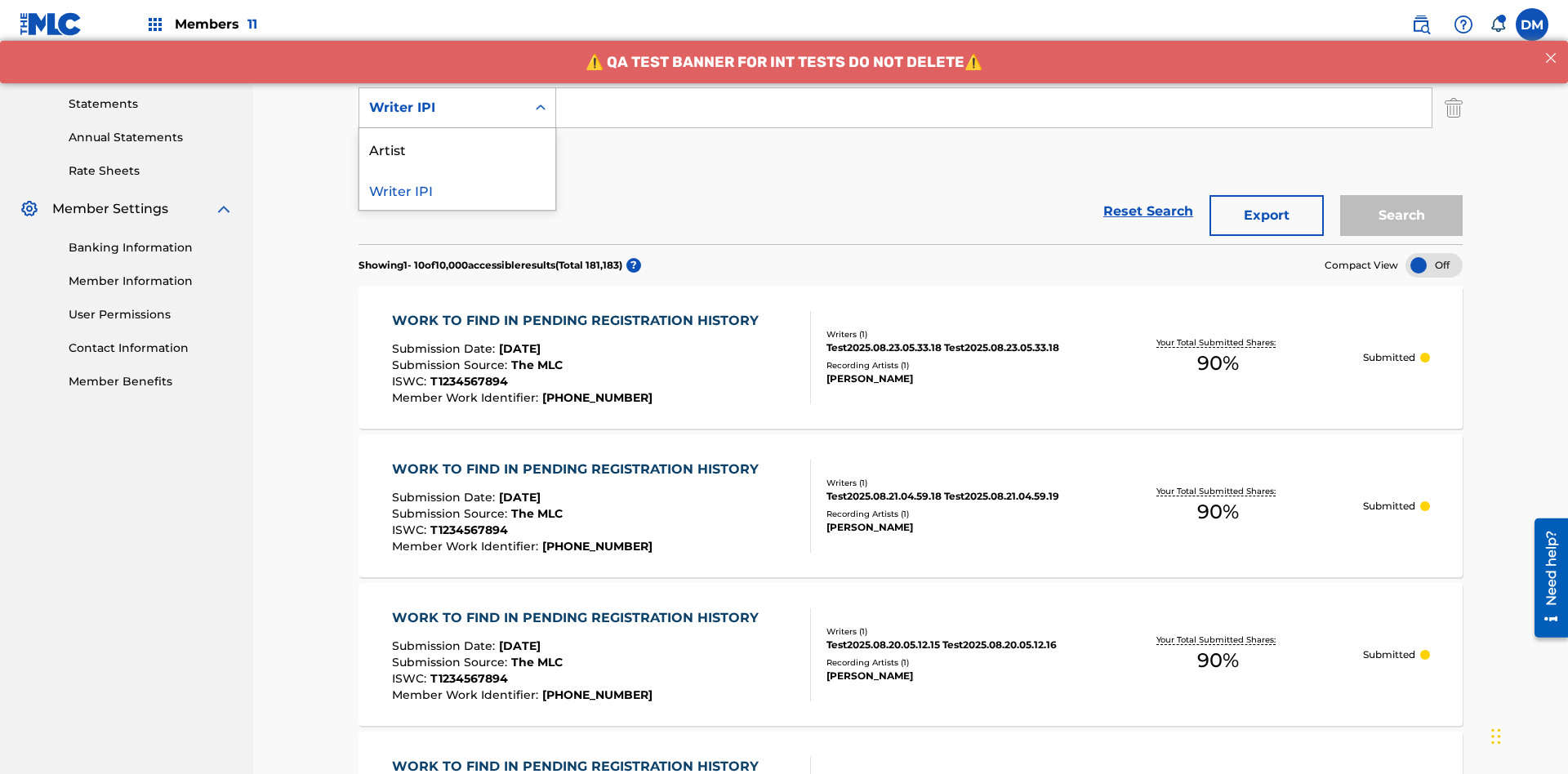
click at [457, 149] on div "Artist" at bounding box center [457, 148] width 196 height 41
click at [457, 138] on button "Add Criteria" at bounding box center [457, 158] width 198 height 41
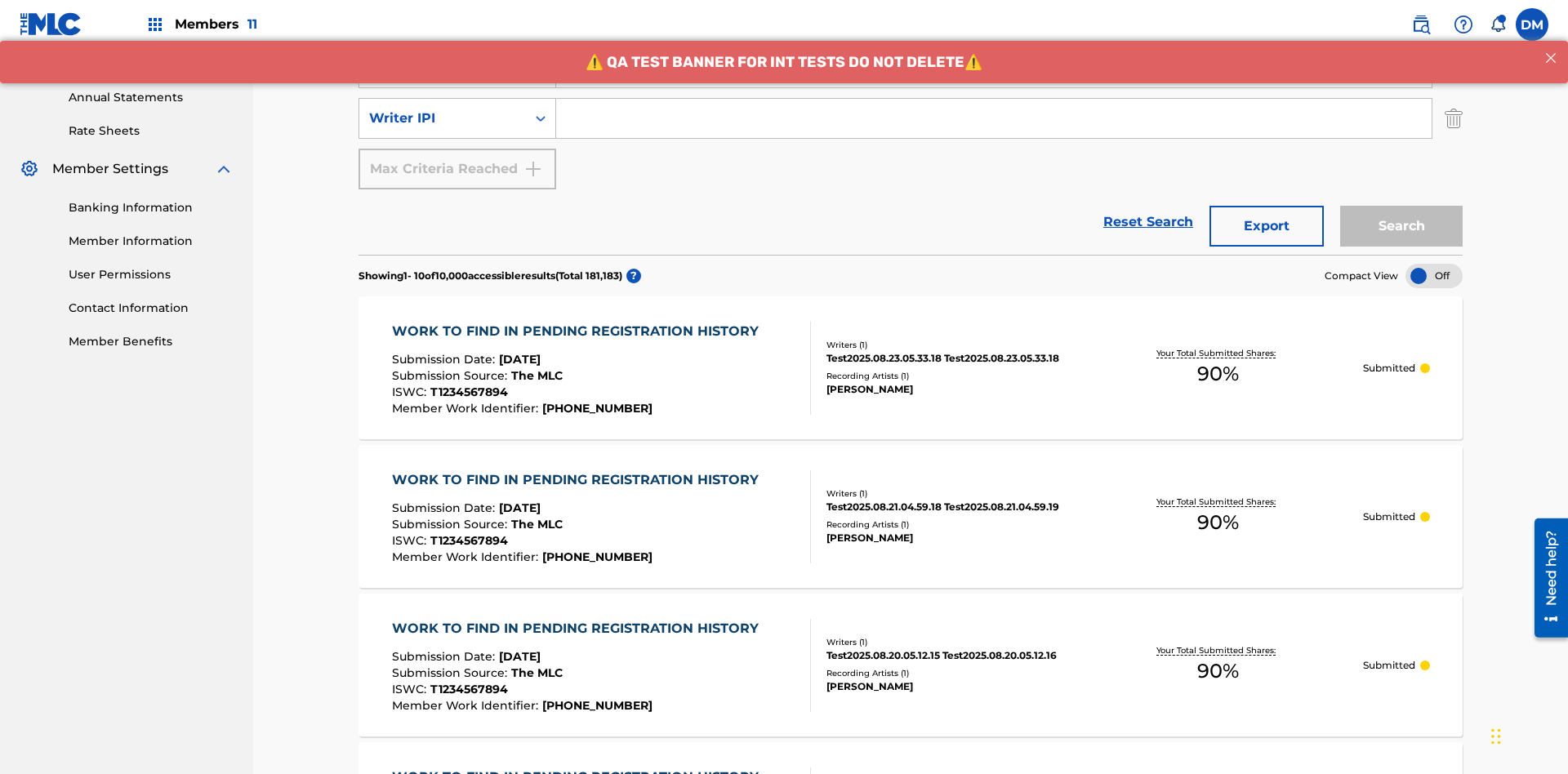
scroll to position [575, 0]
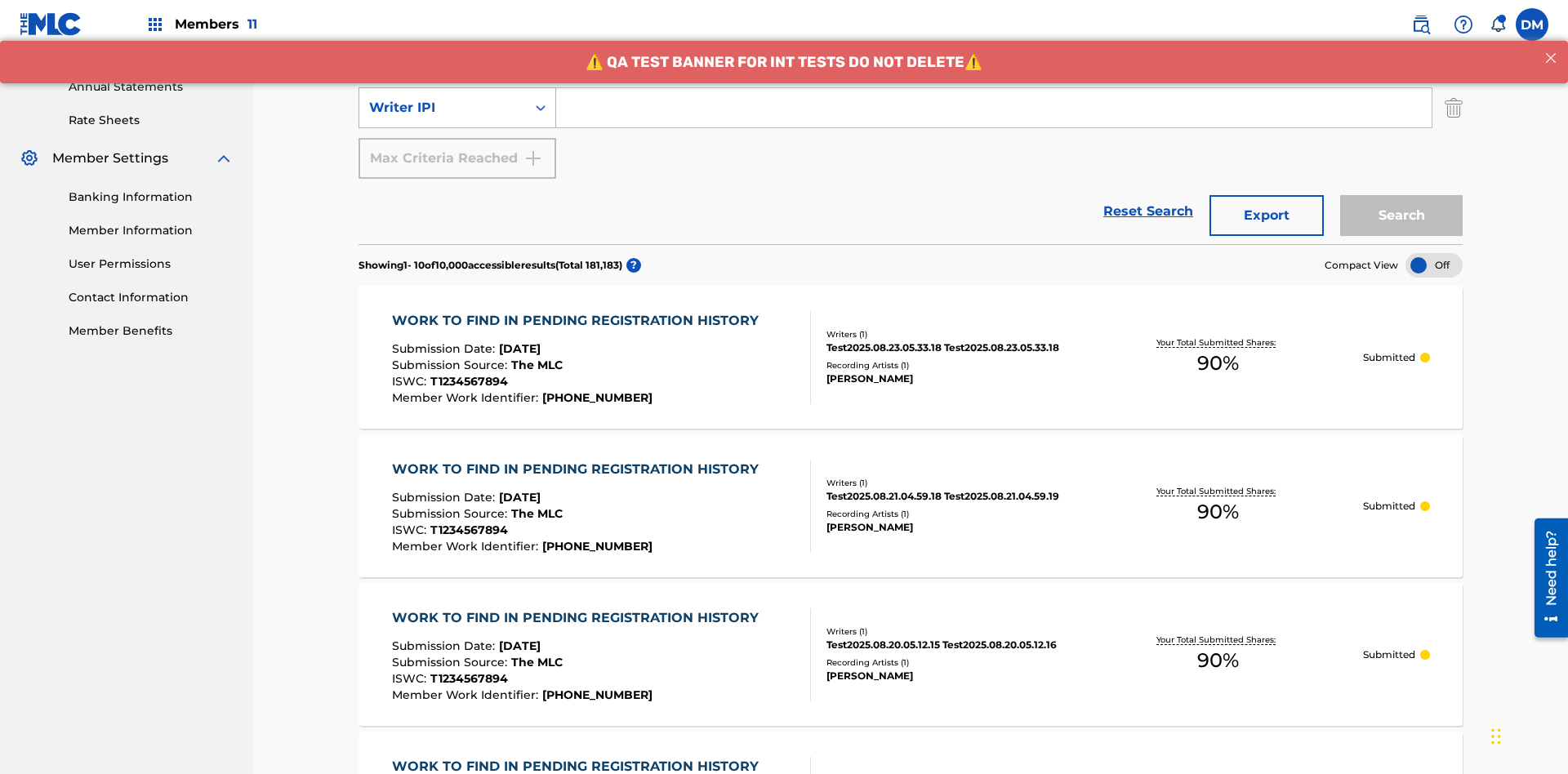
click at [442, 108] on div "Writer IPI" at bounding box center [443, 108] width 147 height 19
click at [457, 149] on div "Writer IPI" at bounding box center [457, 148] width 196 height 41
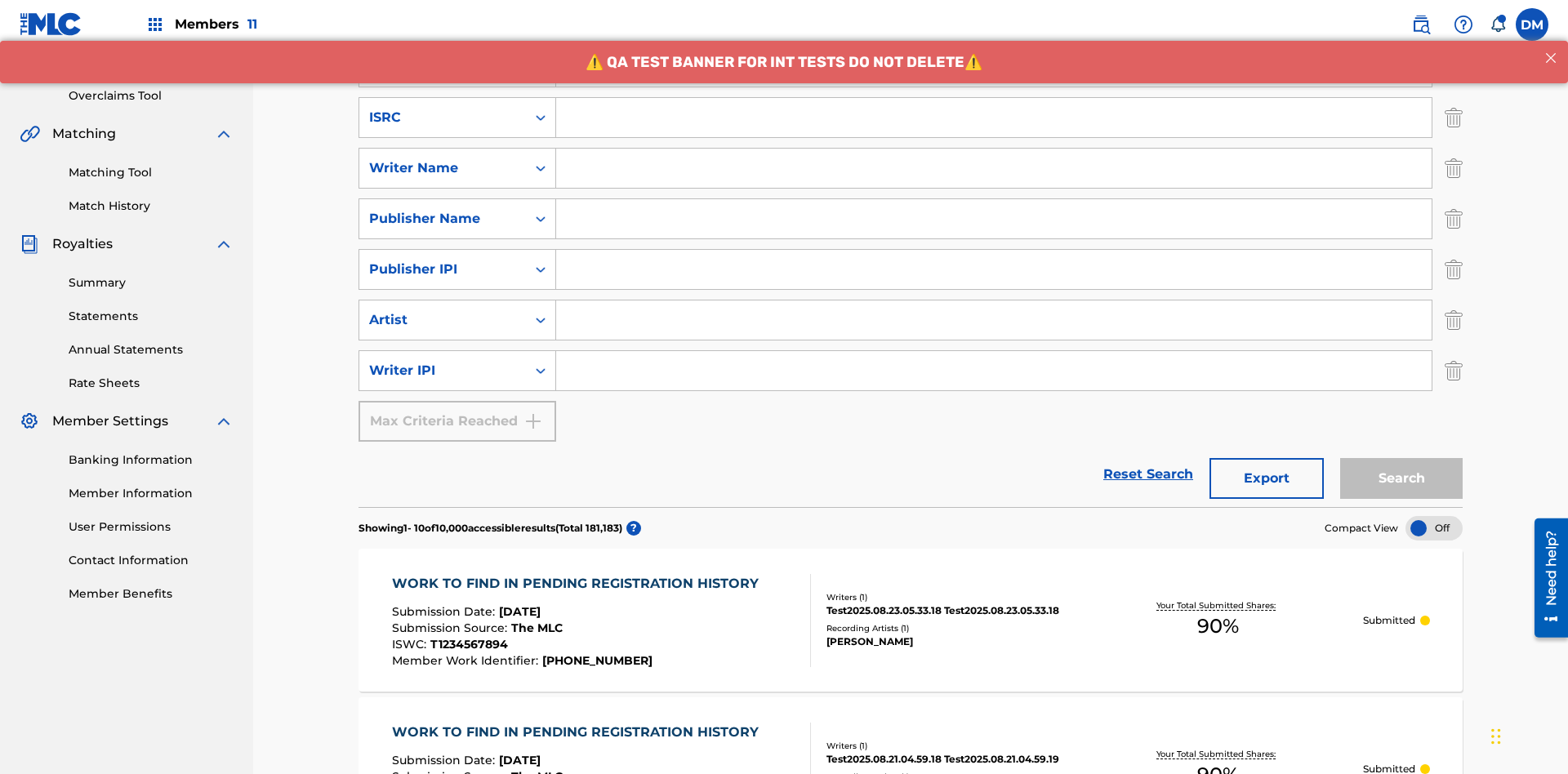
click at [994, 117] on input "Search Form" at bounding box center [994, 117] width 875 height 39
type input "AA3123123123"
click at [1009, 36] on input "Search Form" at bounding box center [1009, 16] width 905 height 39
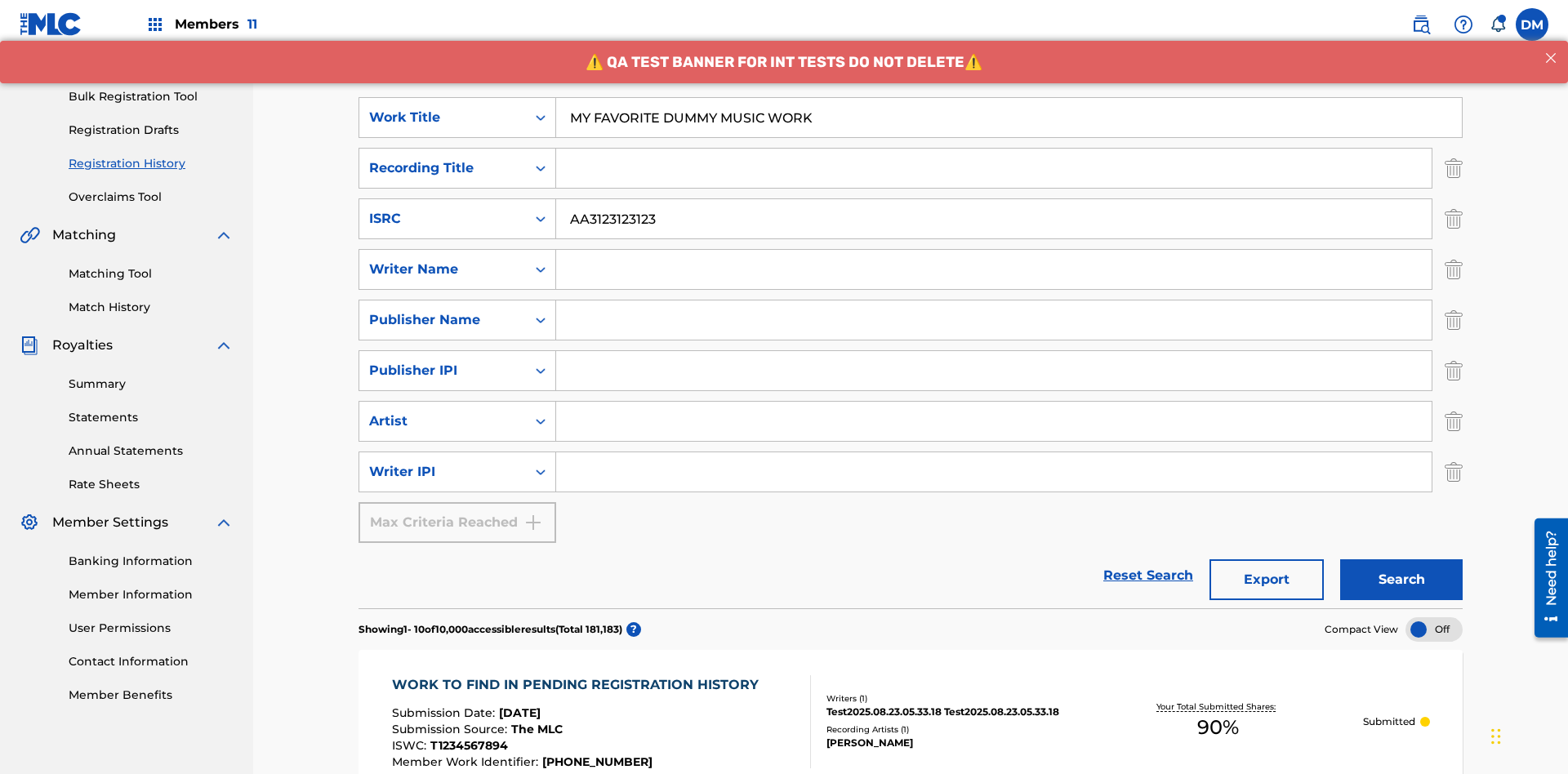
type input "MY FAVORITE DUMMY MUSIC WORK"
click at [994, 250] on input "Search Form" at bounding box center [994, 269] width 875 height 39
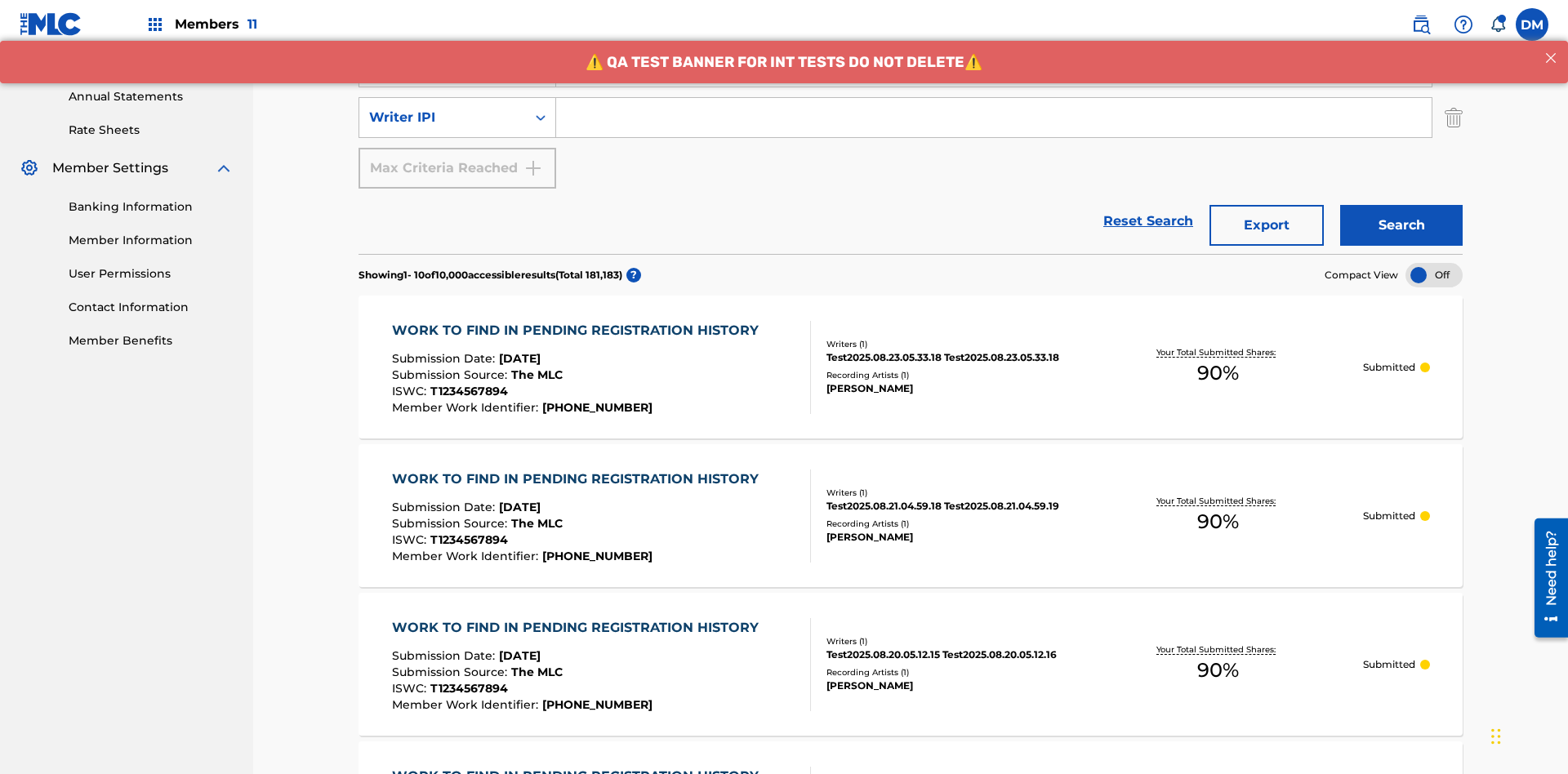
type input "BERKOWITZ"
click at [994, 117] on input "Search Form" at bounding box center [994, 117] width 875 height 39
type input "00741807247"
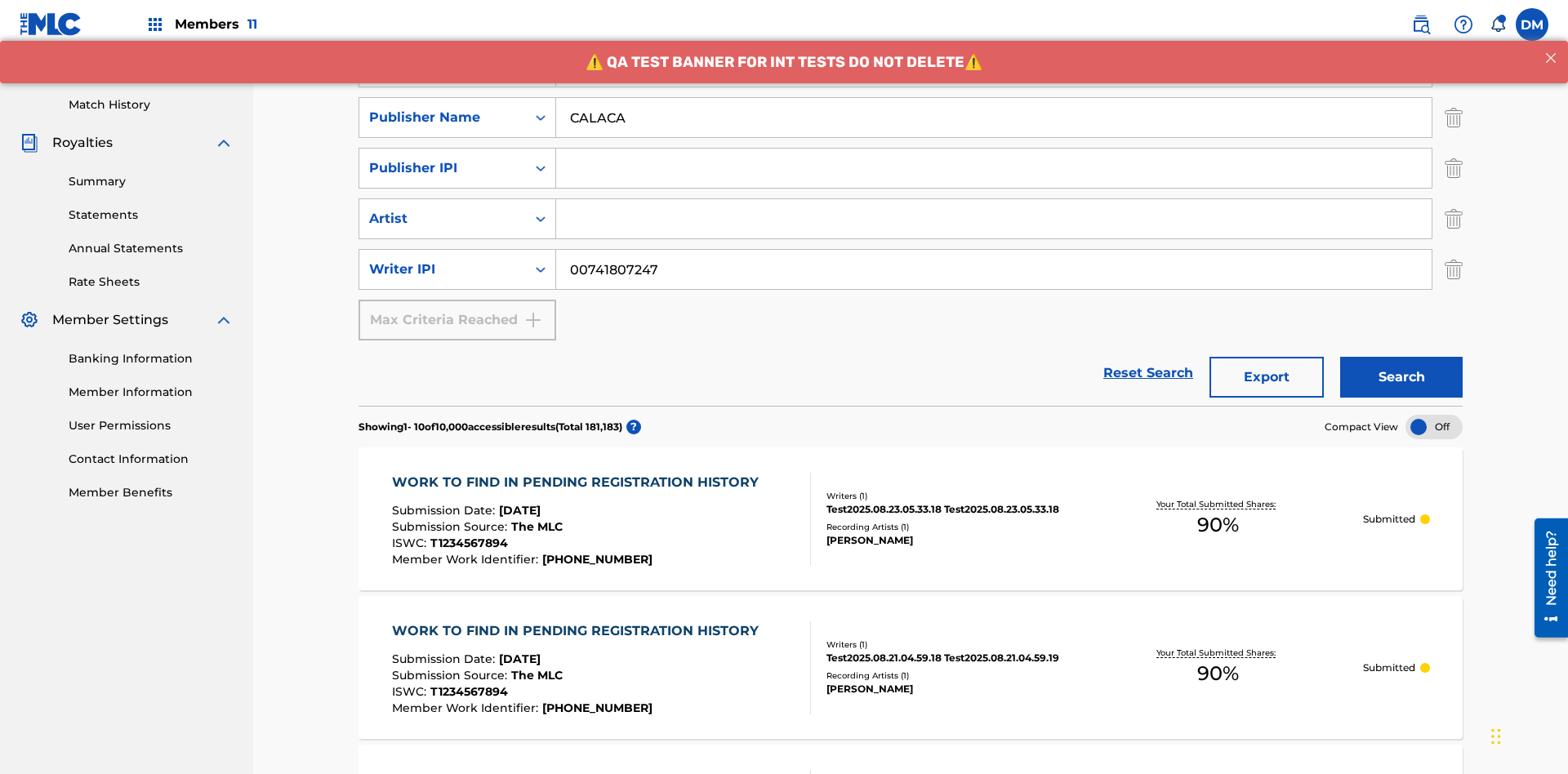
type input "CALACA"
click at [994, 149] on input "Search Form" at bounding box center [994, 168] width 875 height 39
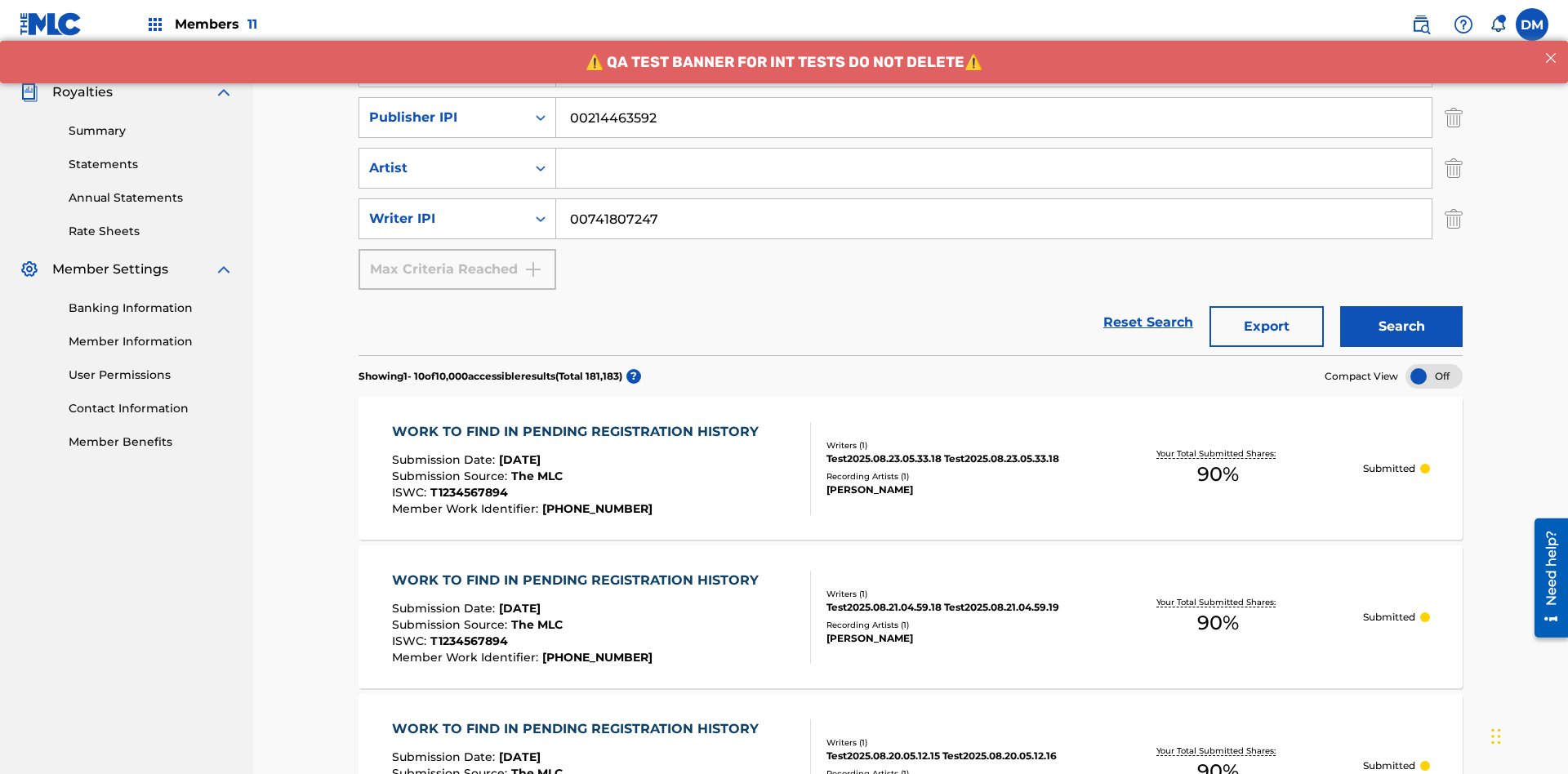
type input "00214463592"
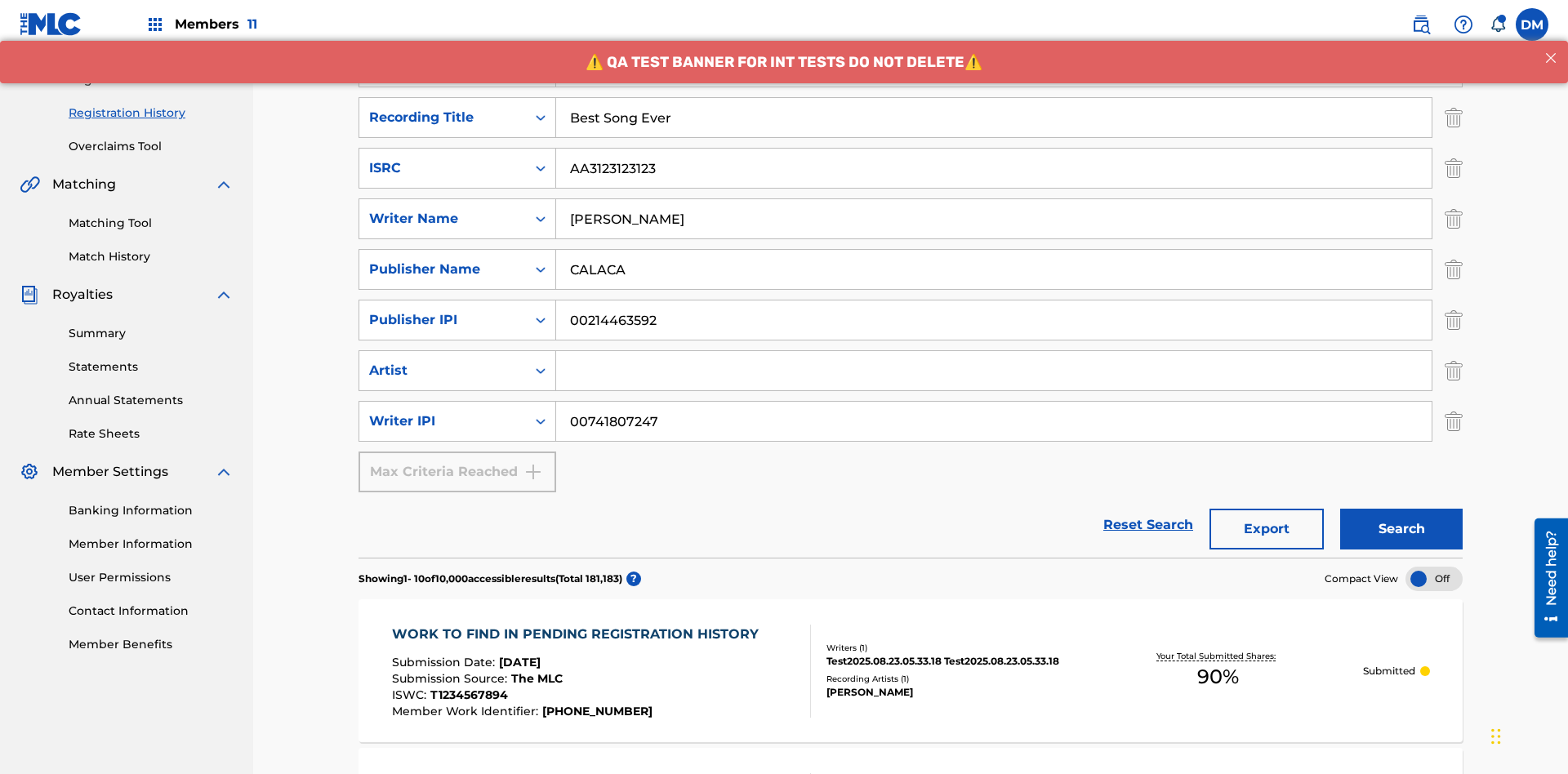
type input "Best Song Ever"
click at [994, 351] on input "Search Form" at bounding box center [994, 370] width 875 height 39
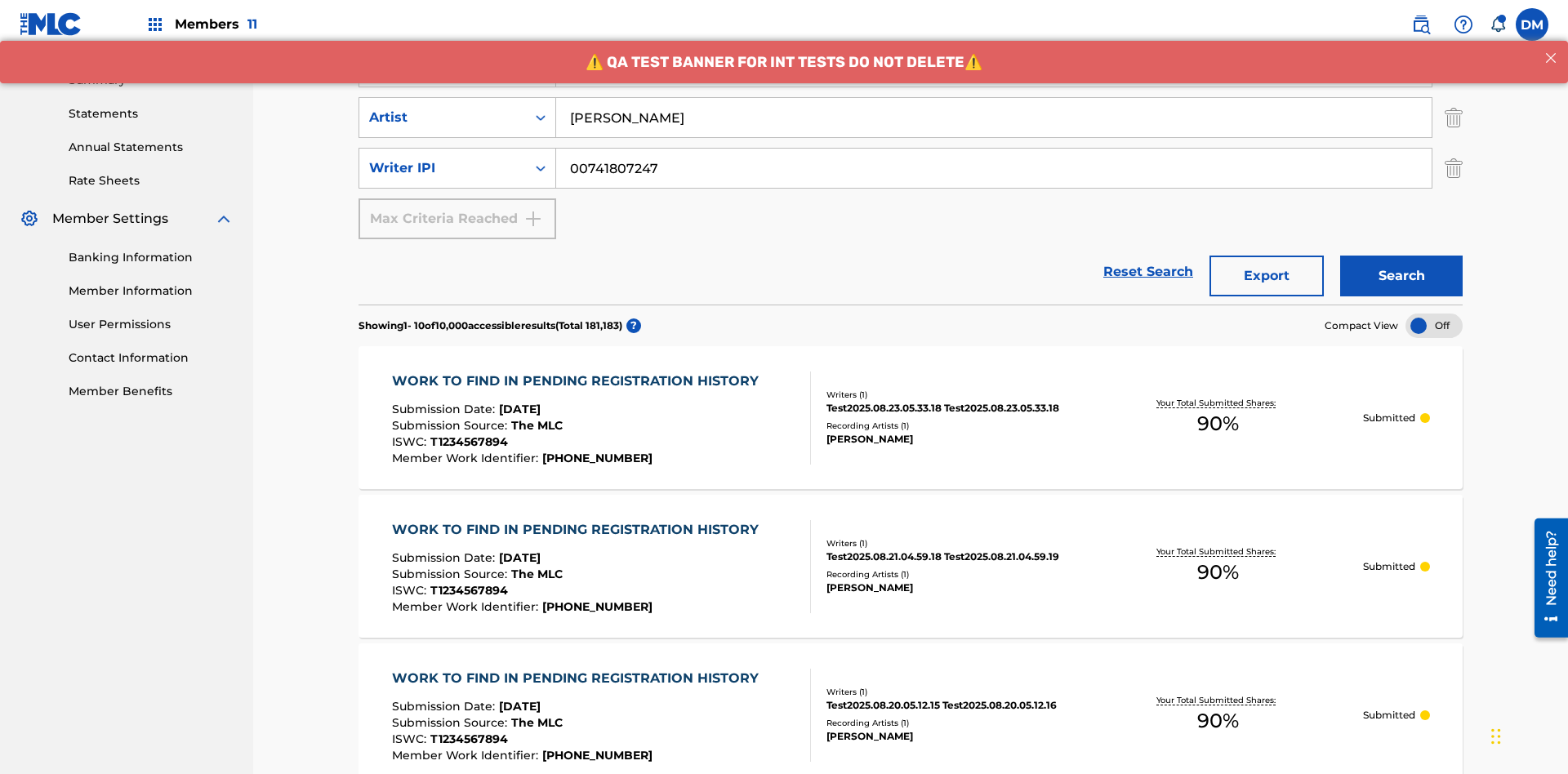
type input "Joe Lewis"
click at [1401, 256] on button "Search" at bounding box center [1401, 276] width 123 height 41
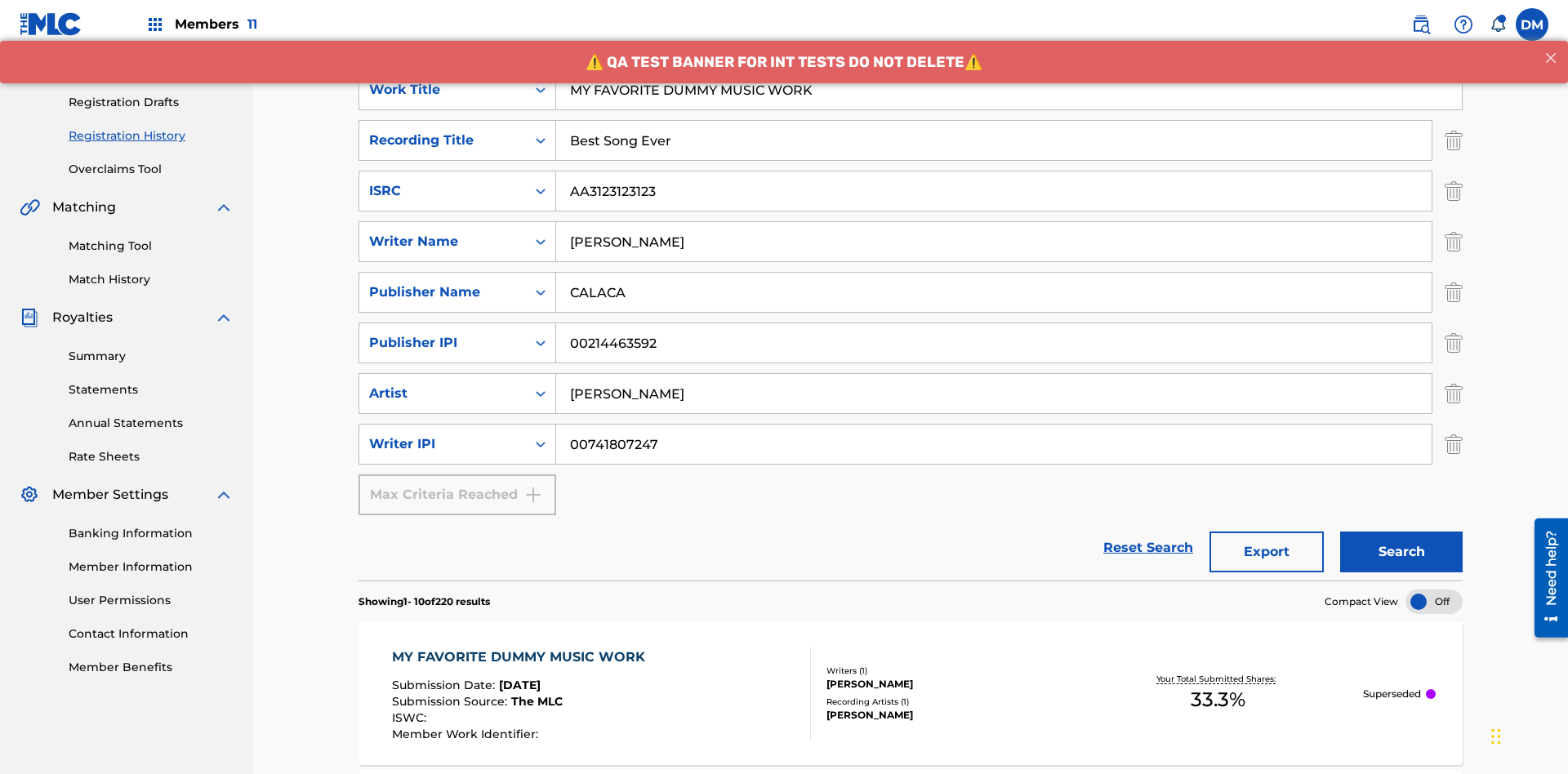
scroll to position [730, 0]
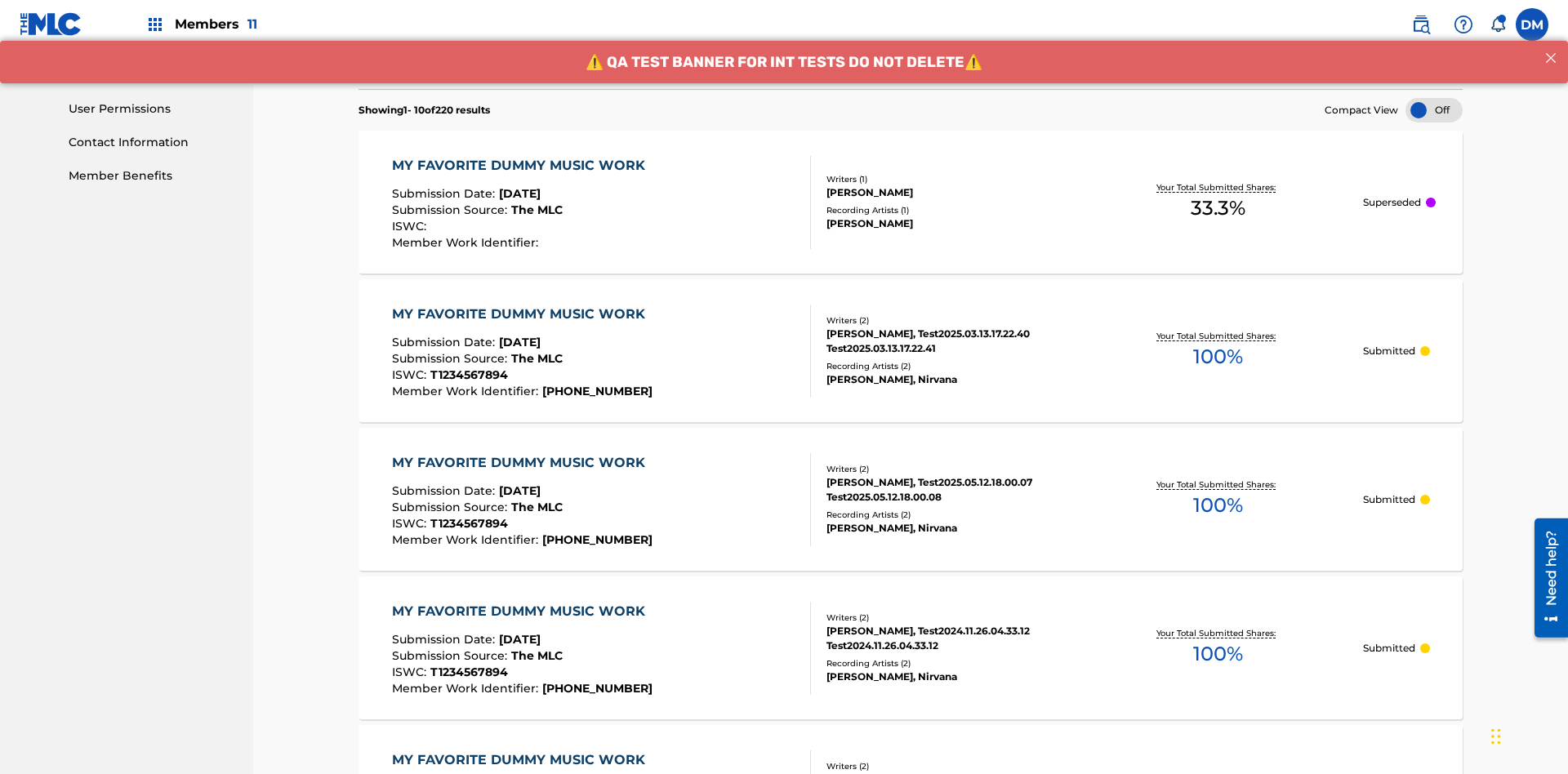
click at [520, 156] on div "MY FAVORITE DUMMY MUSIC WORK" at bounding box center [523, 165] width 261 height 19
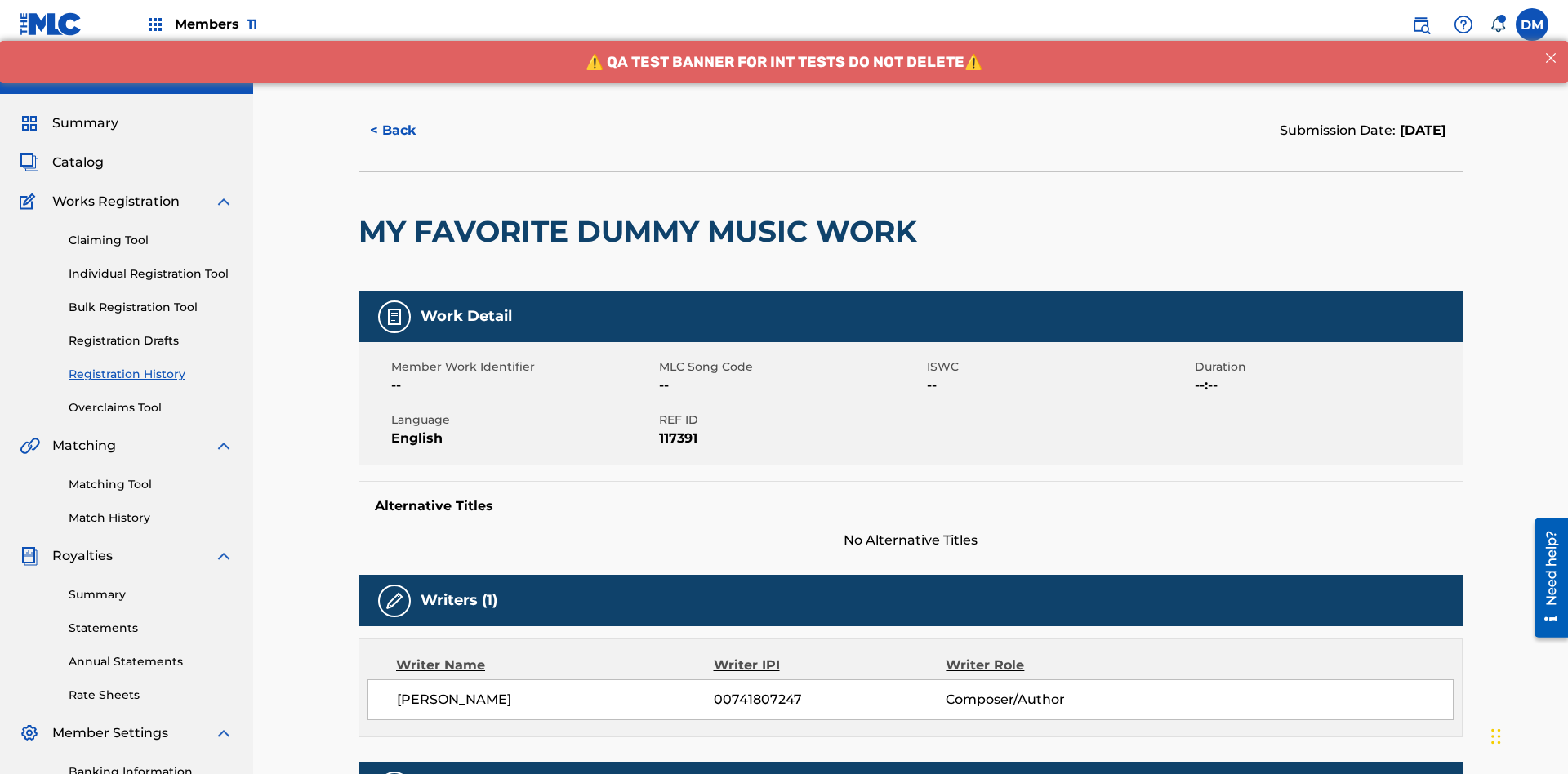
scroll to position [481, 0]
